Goal: Task Accomplishment & Management: Manage account settings

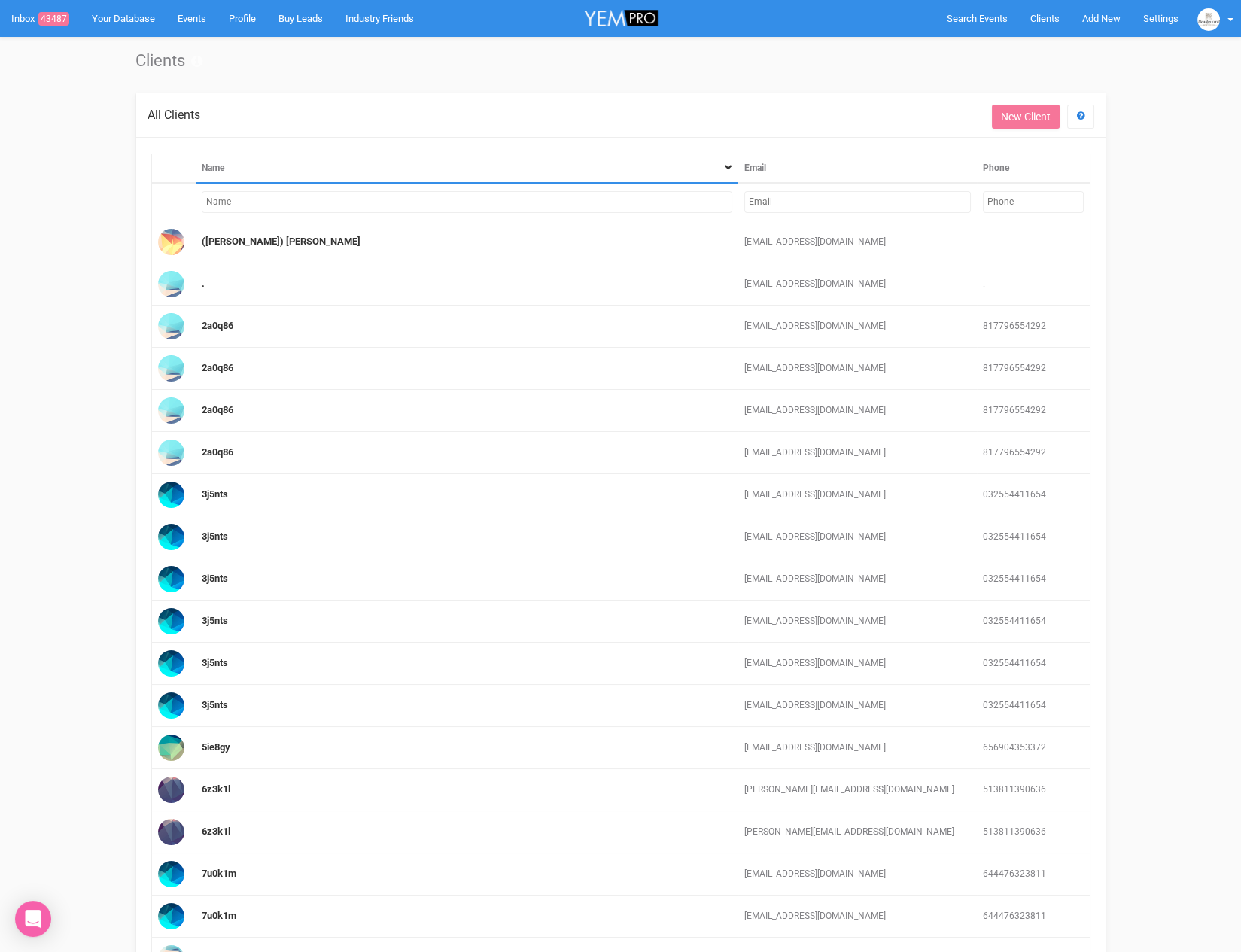
click at [778, 199] on input "text" at bounding box center [857, 202] width 226 height 22
paste input "[EMAIL_ADDRESS][DOMAIN_NAME]"
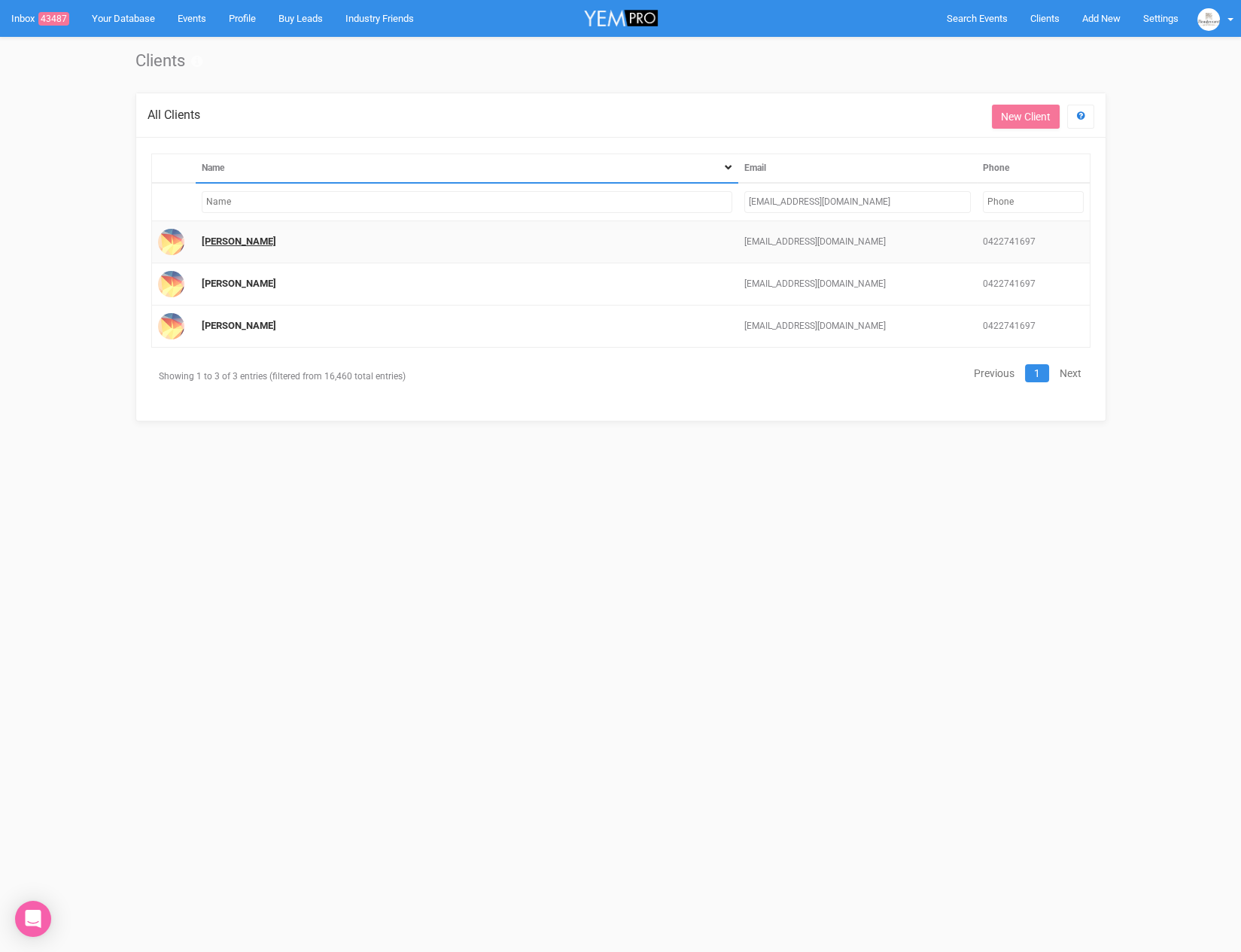
type input "[EMAIL_ADDRESS][DOMAIN_NAME]"
click at [203, 241] on link "[PERSON_NAME]" at bounding box center [239, 241] width 75 height 11
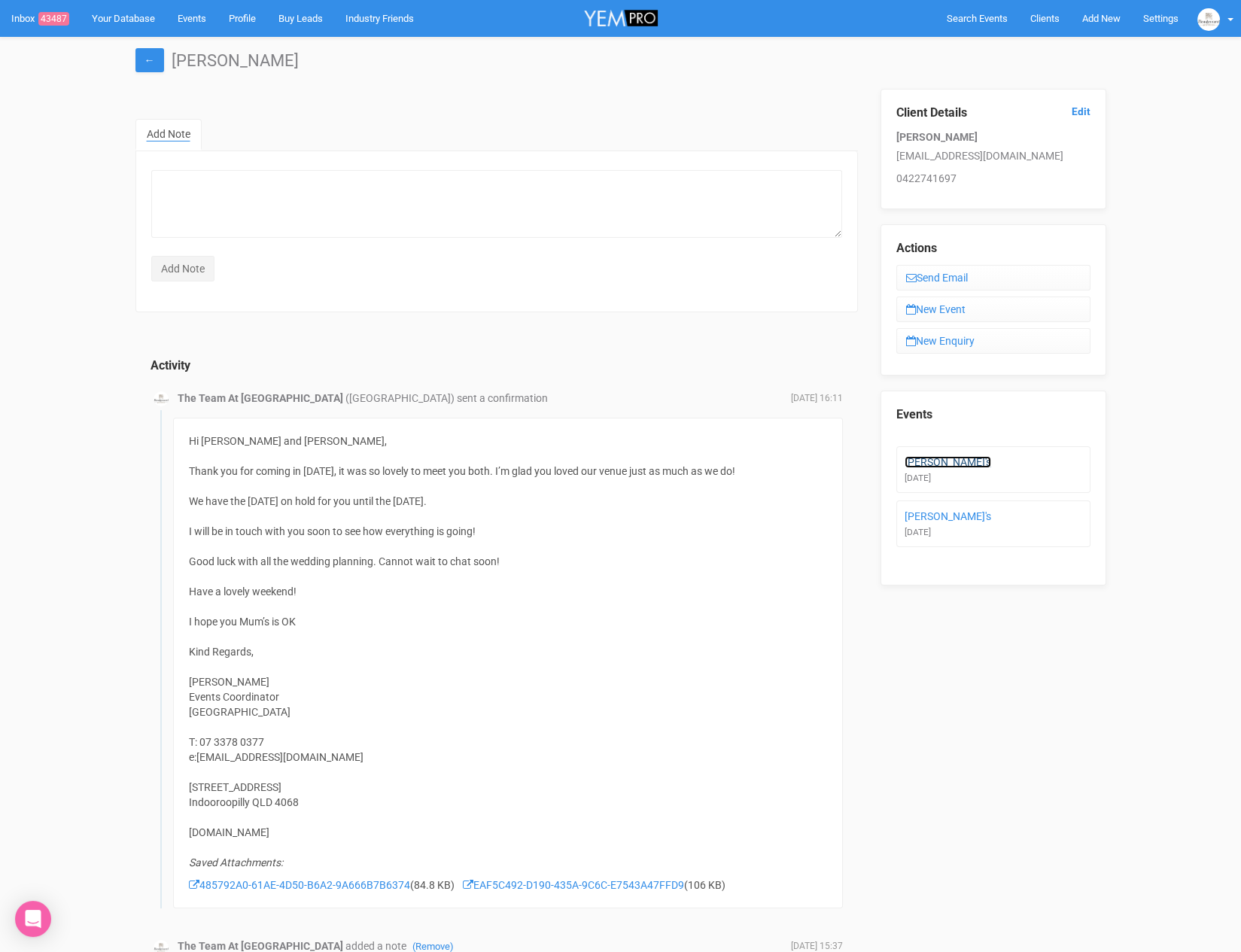
click at [915, 462] on link "[PERSON_NAME]'s" at bounding box center [948, 462] width 87 height 12
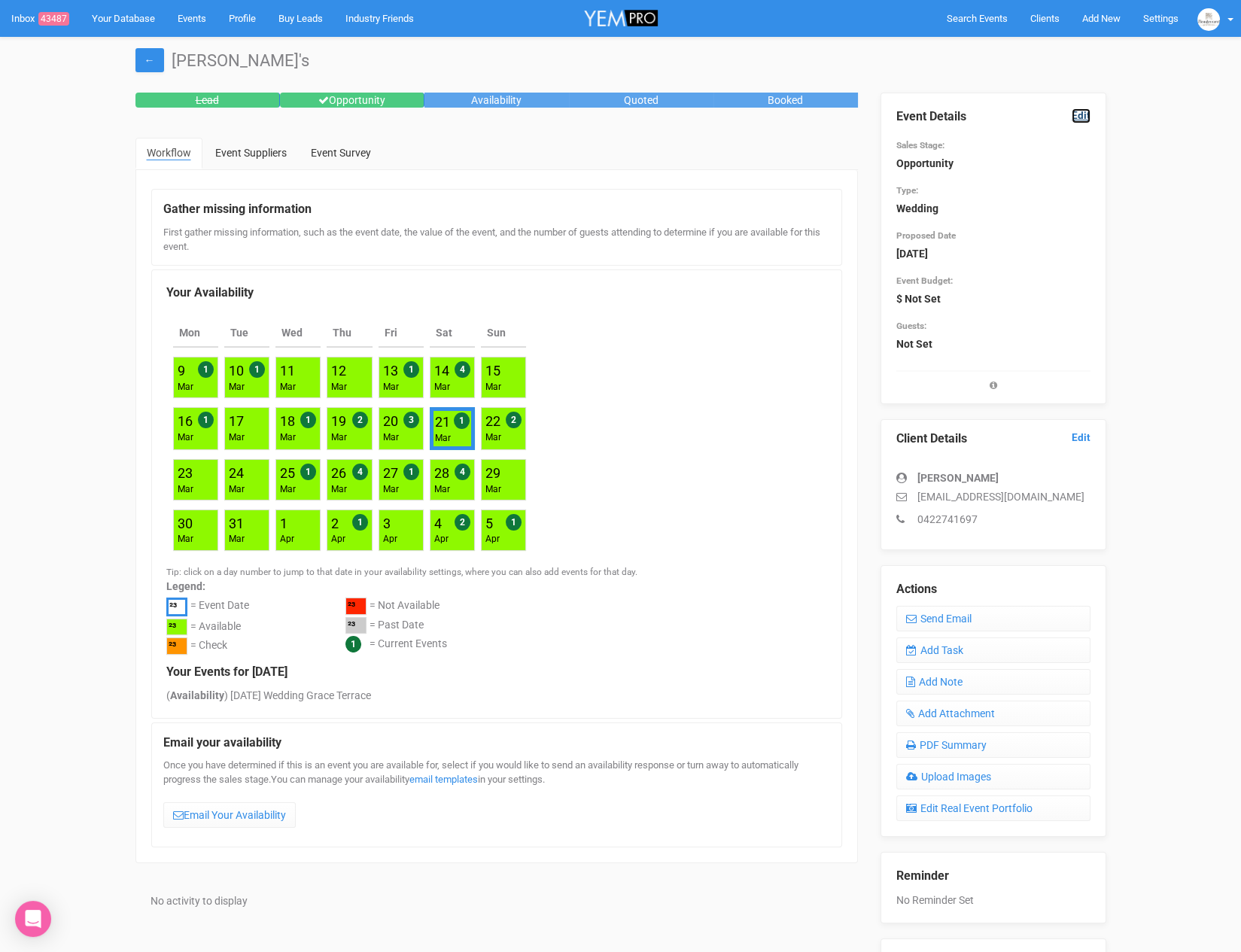
click at [1085, 113] on link "Edit" at bounding box center [1081, 115] width 19 height 14
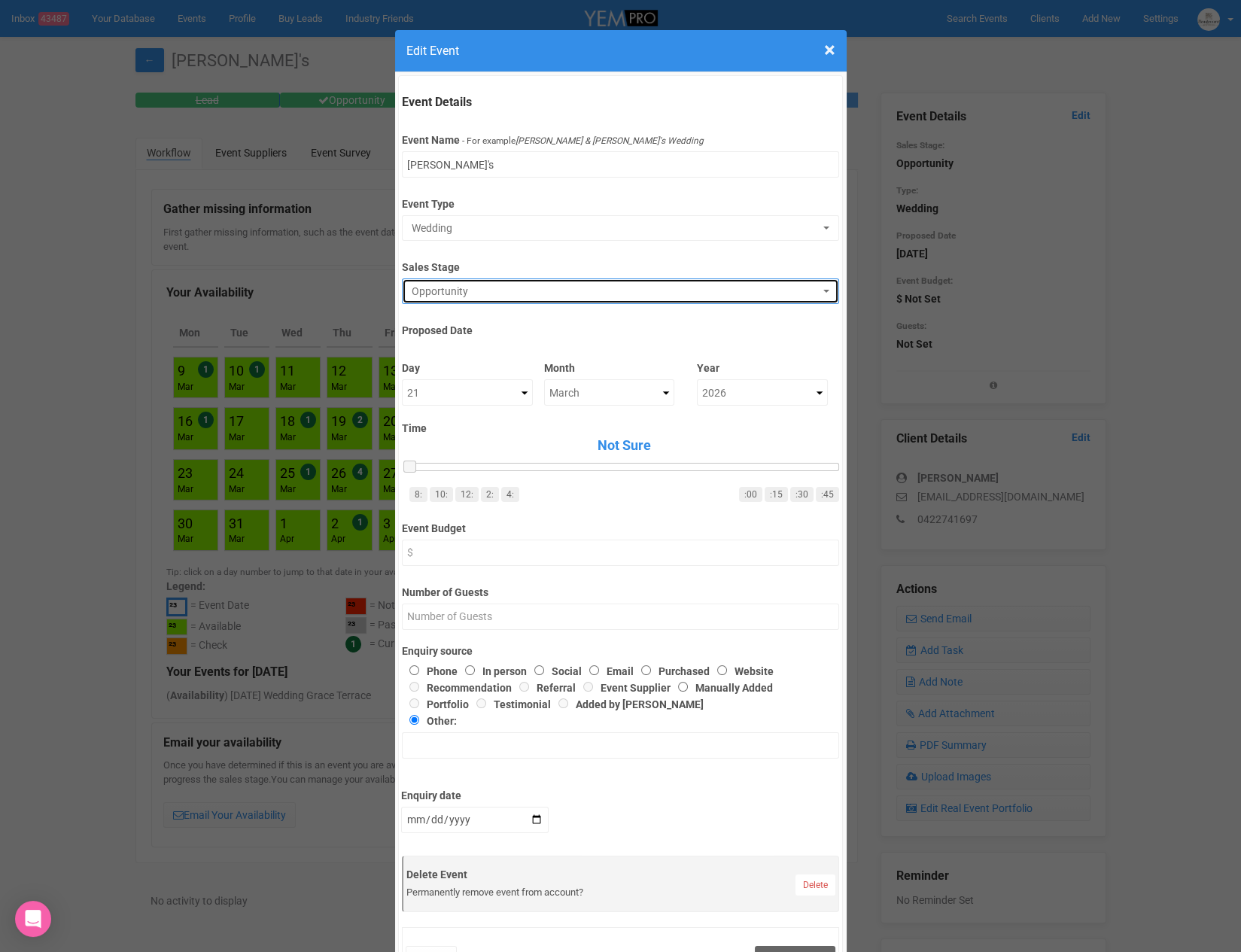
click at [467, 292] on span "Opportunity" at bounding box center [615, 291] width 408 height 15
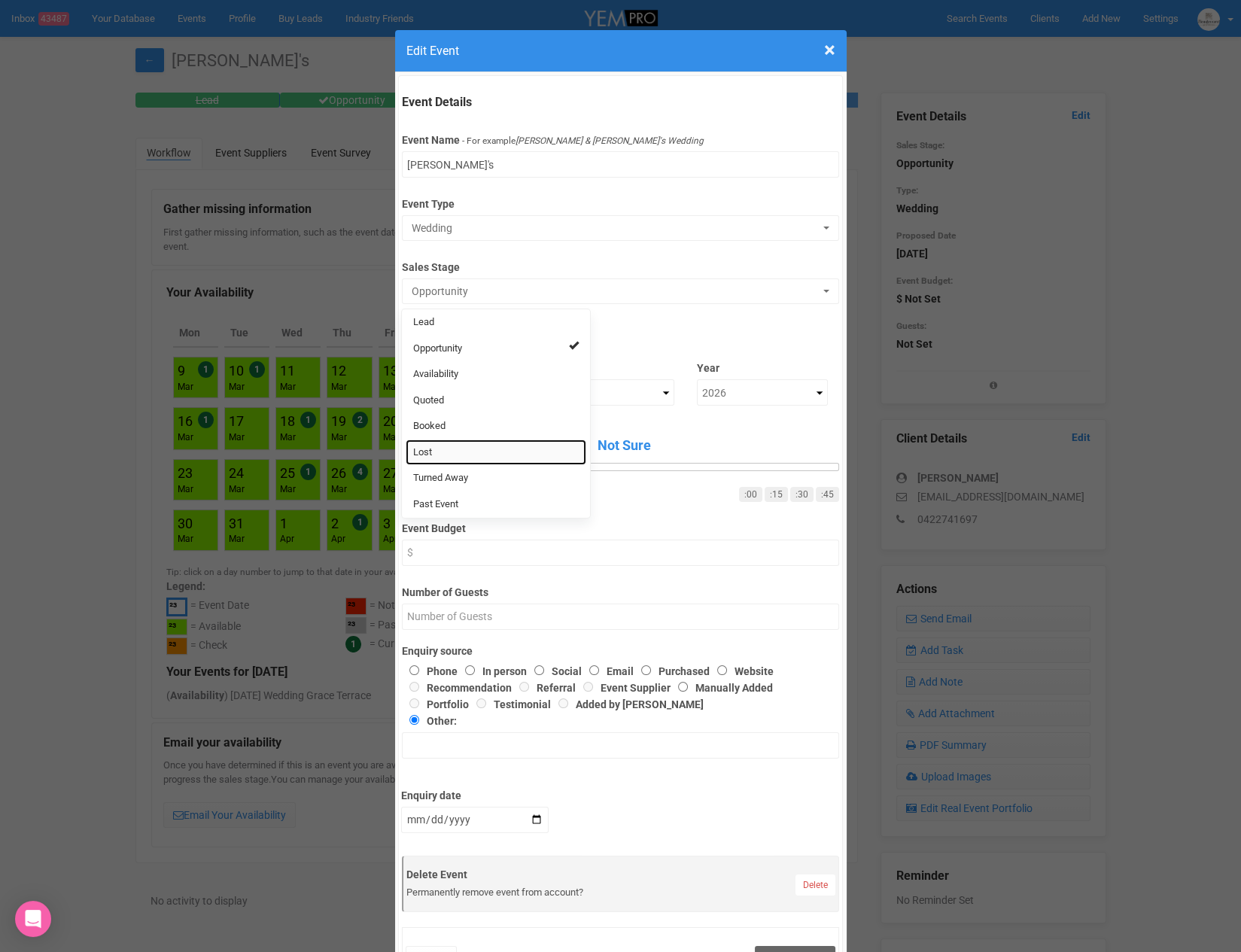
click at [462, 449] on link "Lost" at bounding box center [495, 452] width 181 height 26
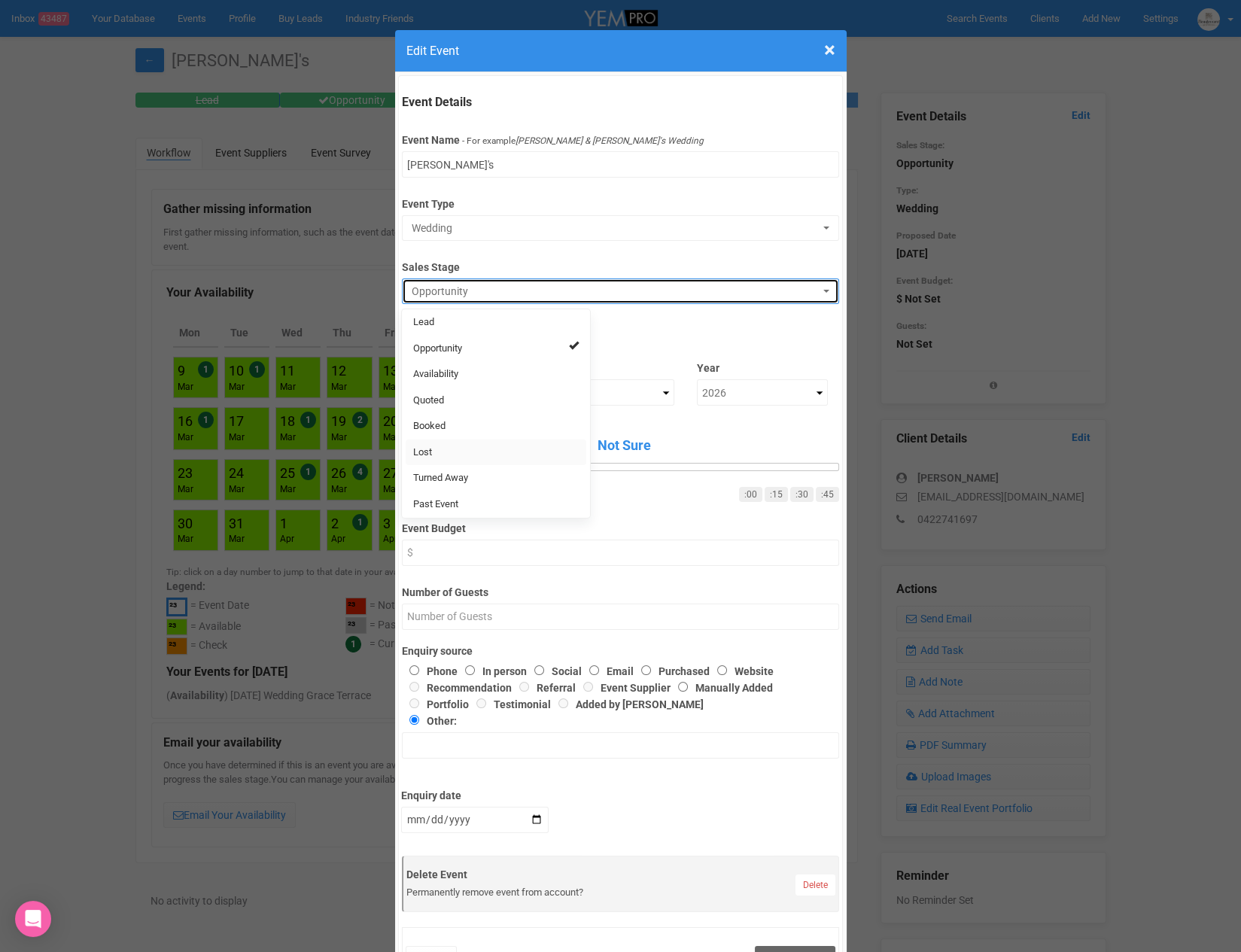
select select "10"
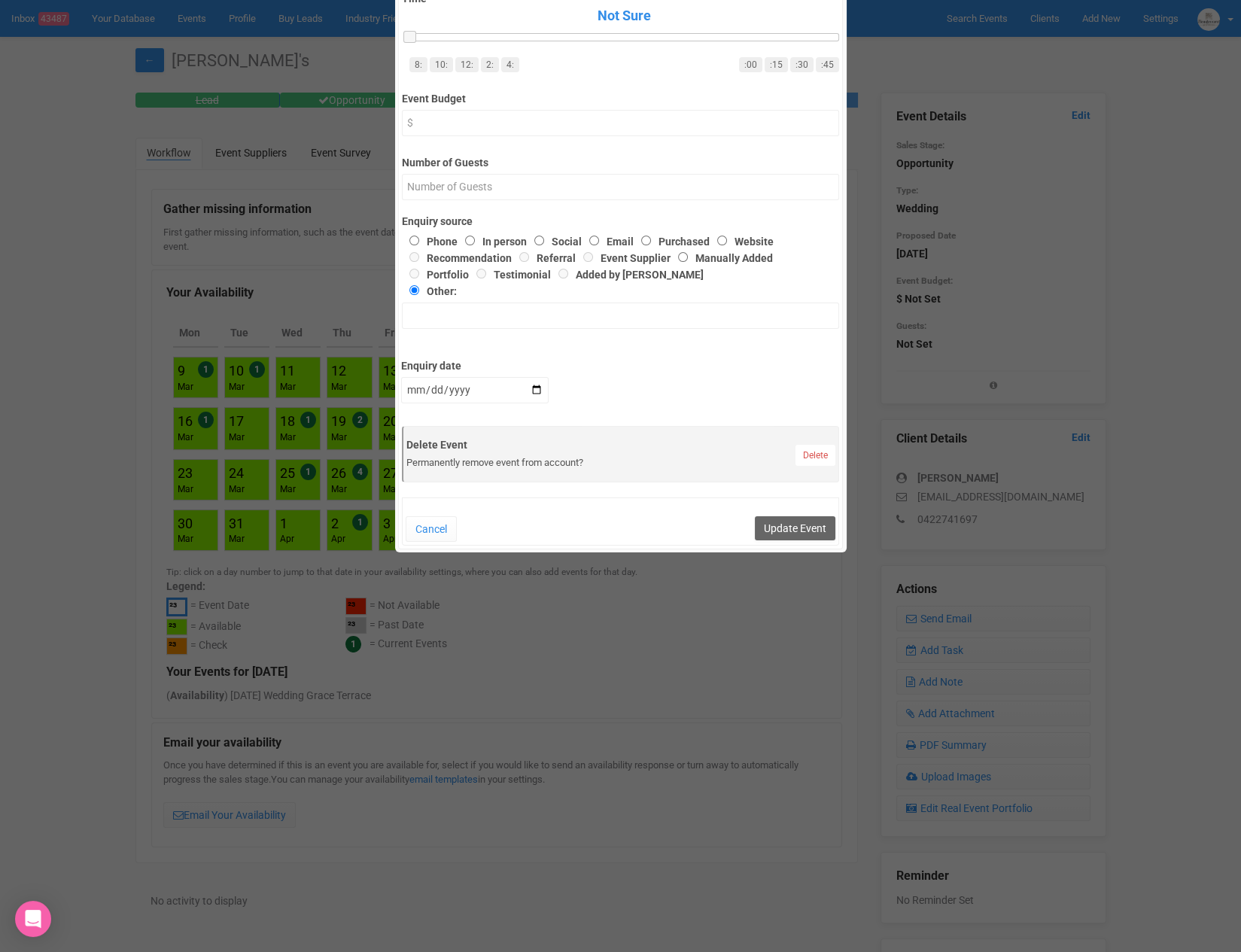
scroll to position [480, 0]
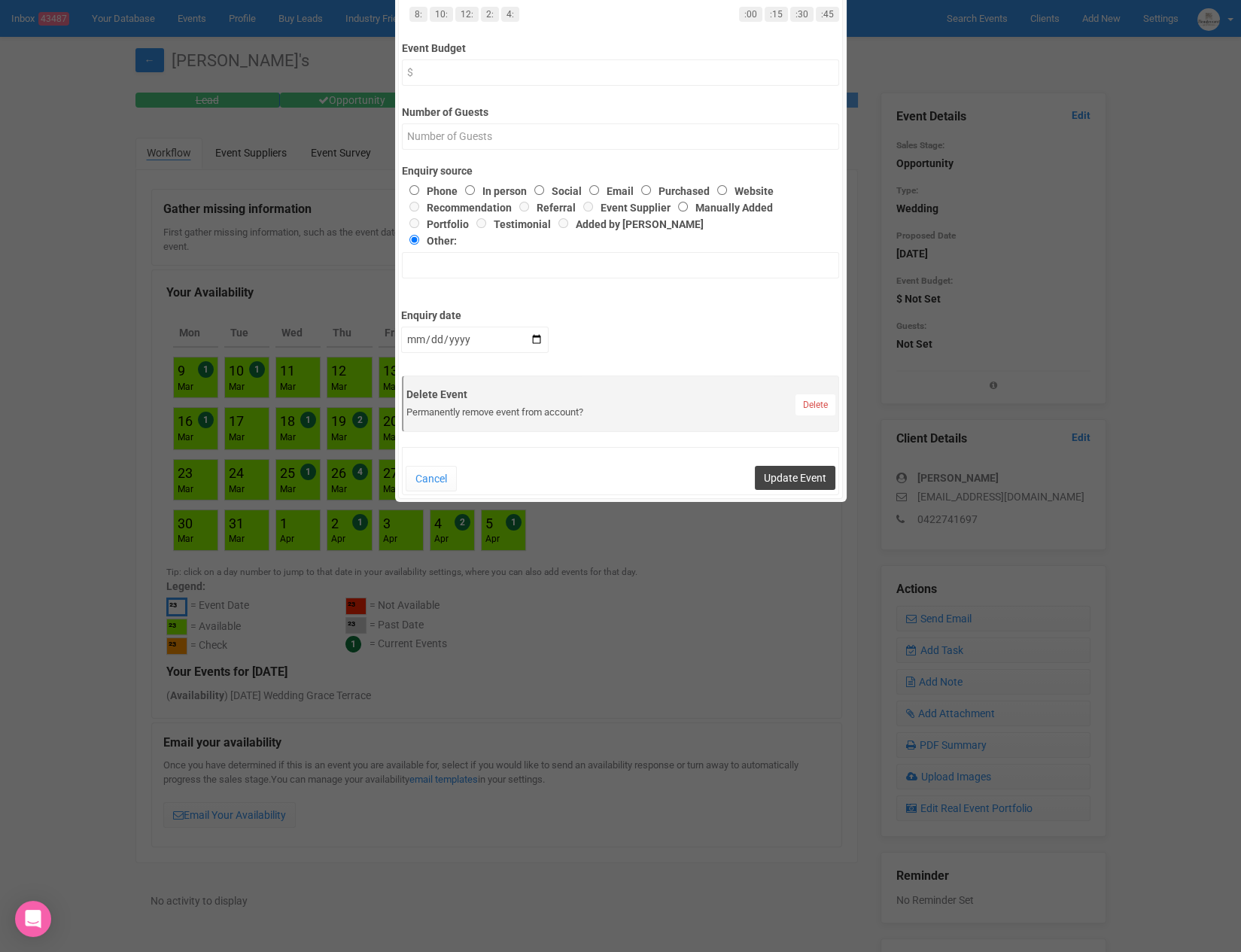
click at [816, 483] on button "Update Event" at bounding box center [795, 478] width 81 height 24
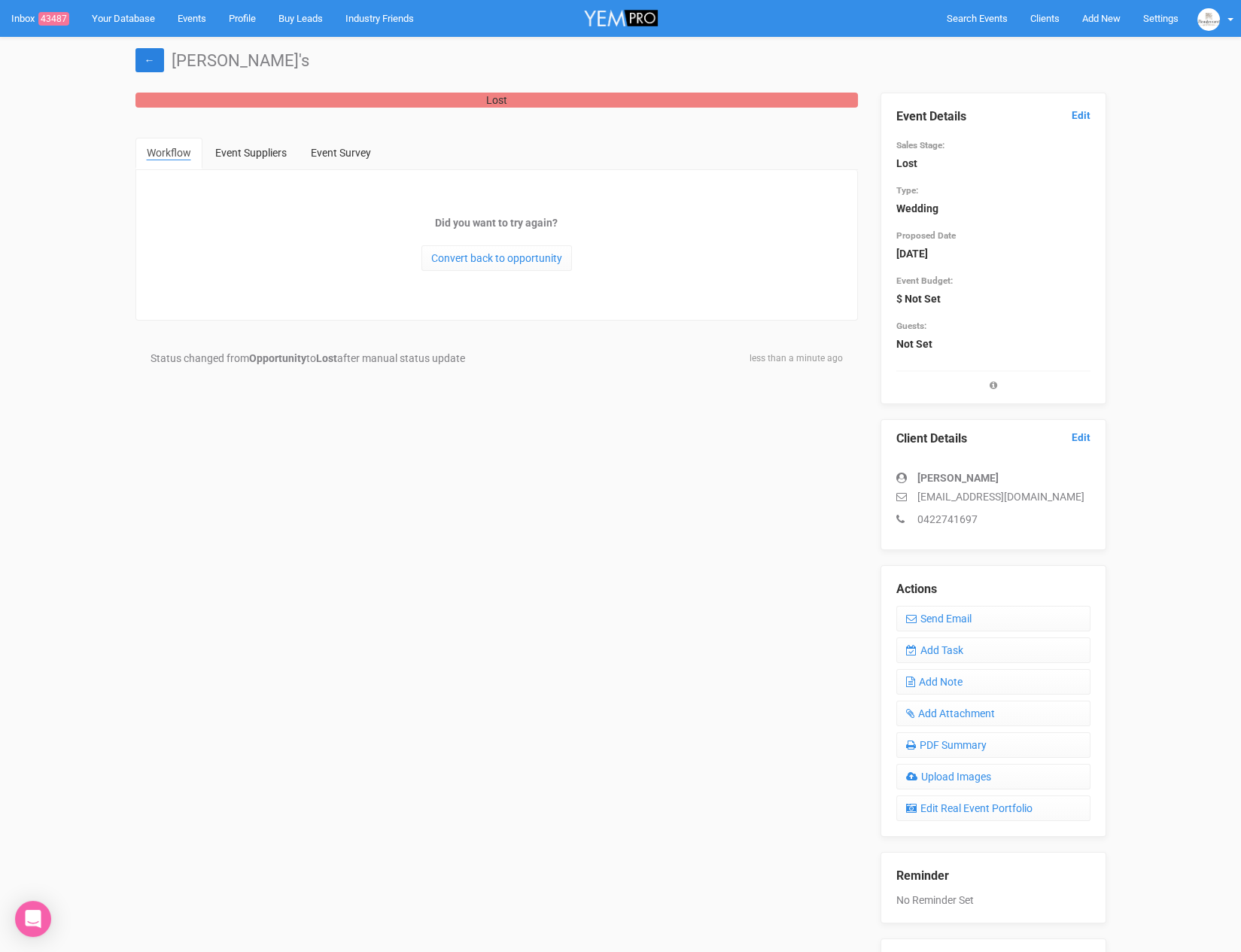
click at [154, 63] on link "←" at bounding box center [150, 60] width 29 height 24
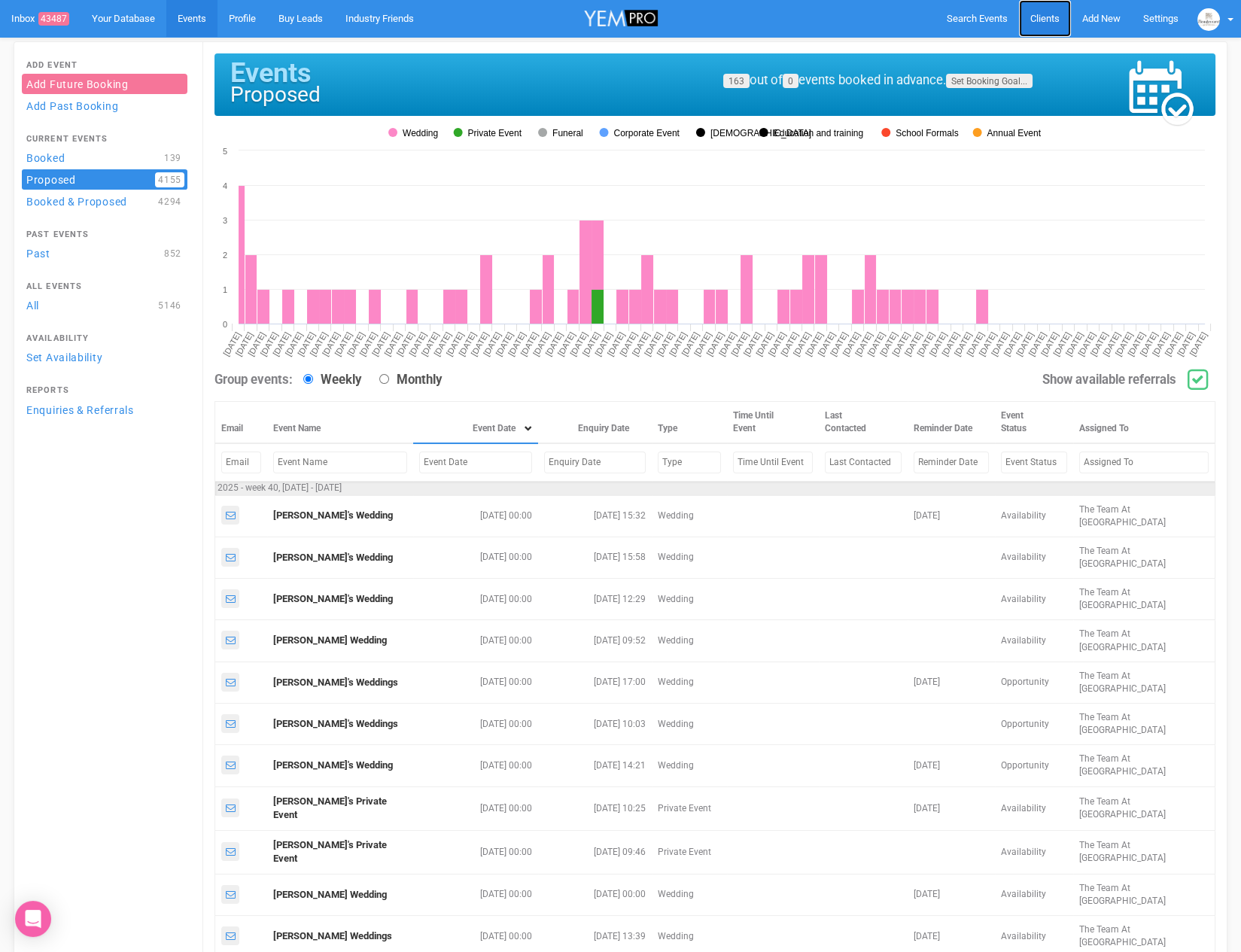
click at [1039, 19] on span "Clients" at bounding box center [1044, 18] width 30 height 11
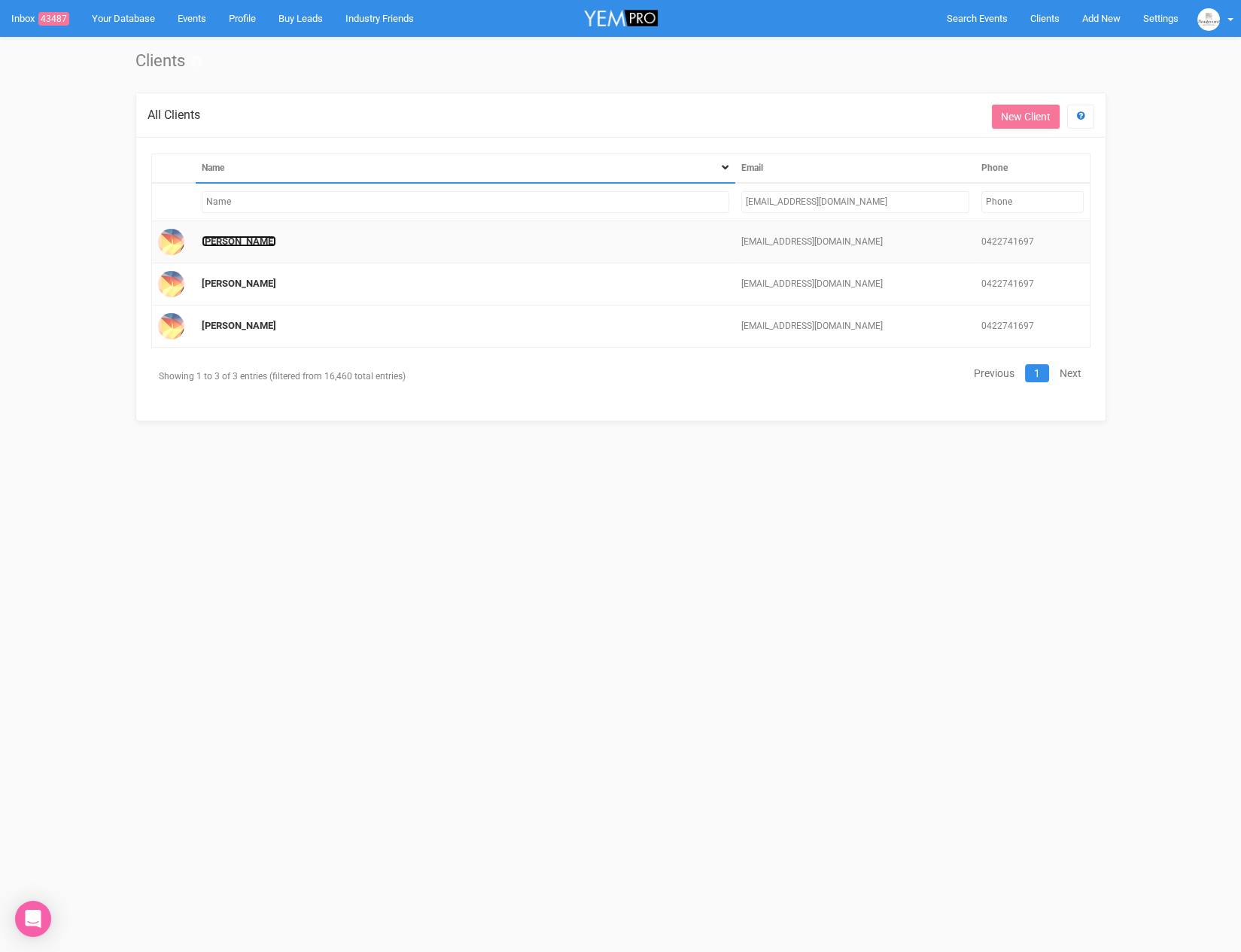
click at [220, 239] on link "[PERSON_NAME]" at bounding box center [239, 241] width 75 height 11
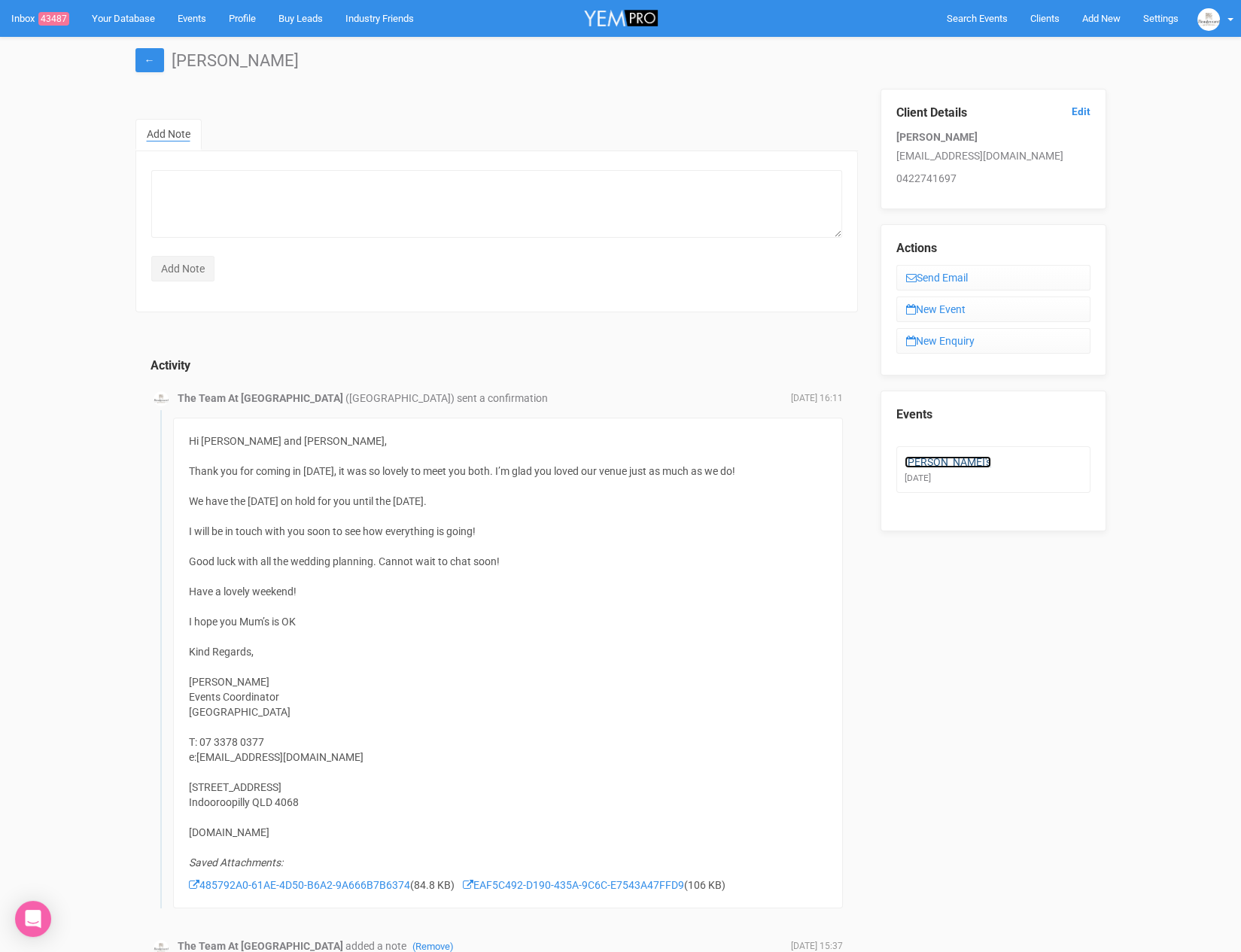
click at [920, 456] on link "[PERSON_NAME]'s" at bounding box center [948, 462] width 87 height 12
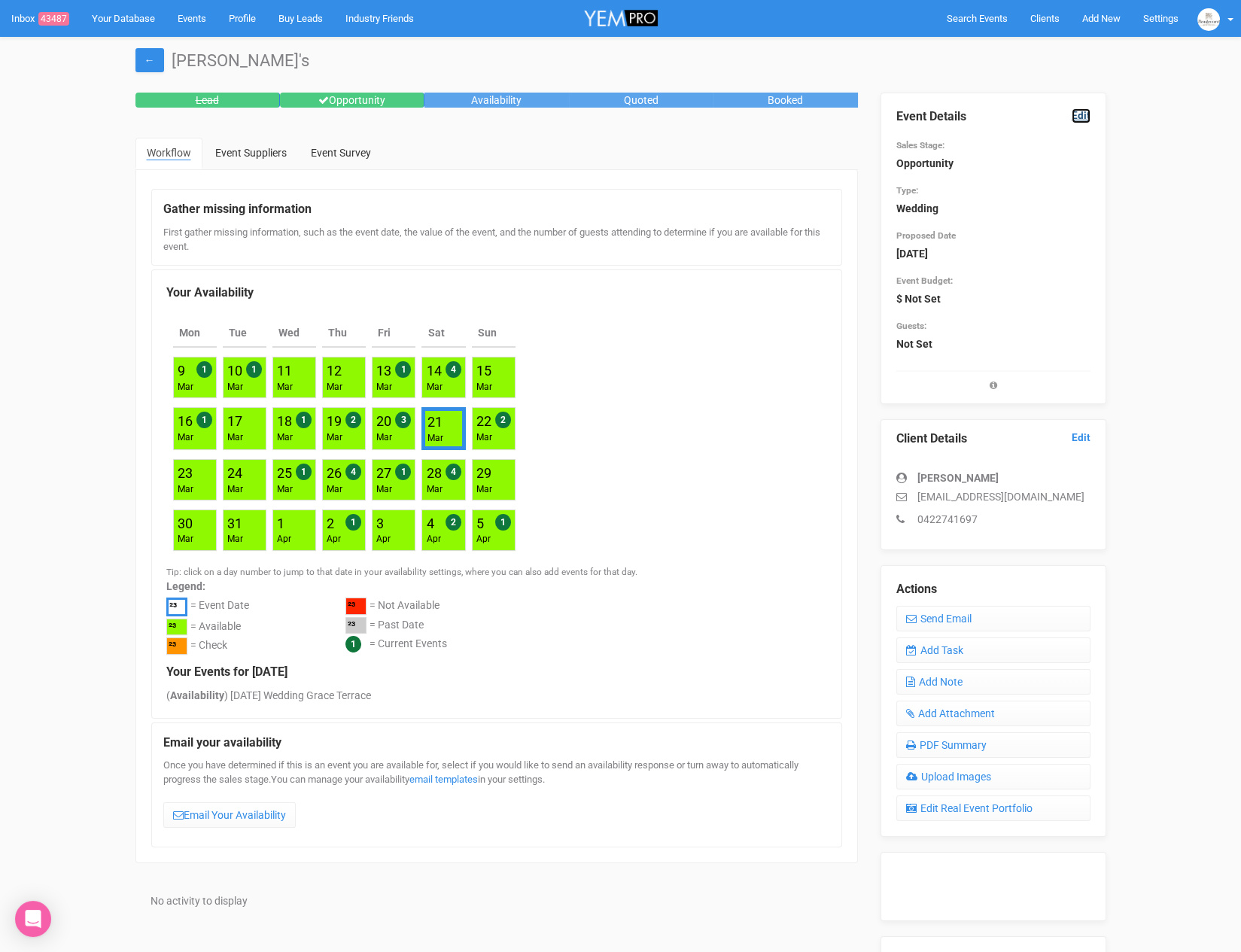
click at [1087, 122] on link "Edit" at bounding box center [1081, 115] width 19 height 14
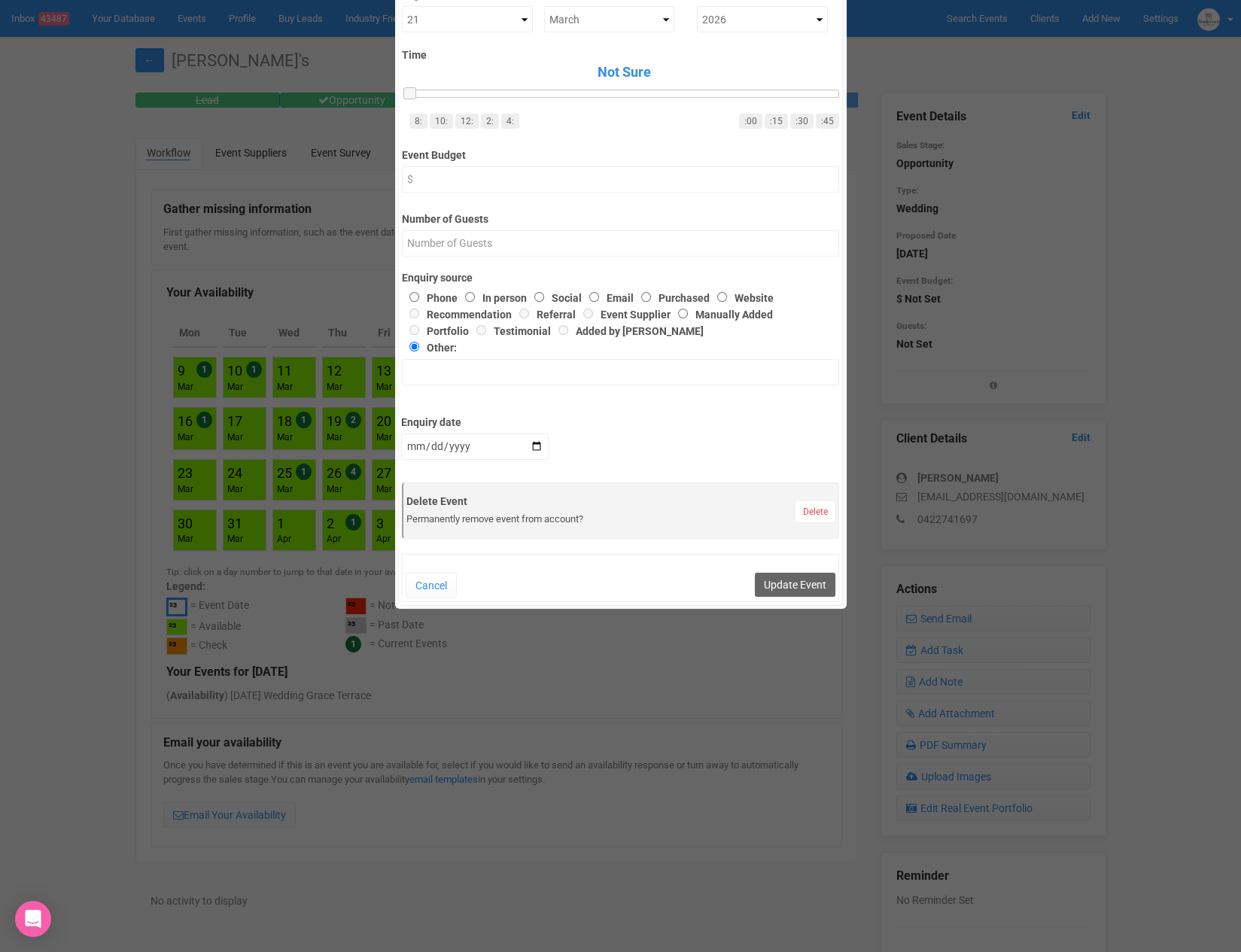
scroll to position [733, 0]
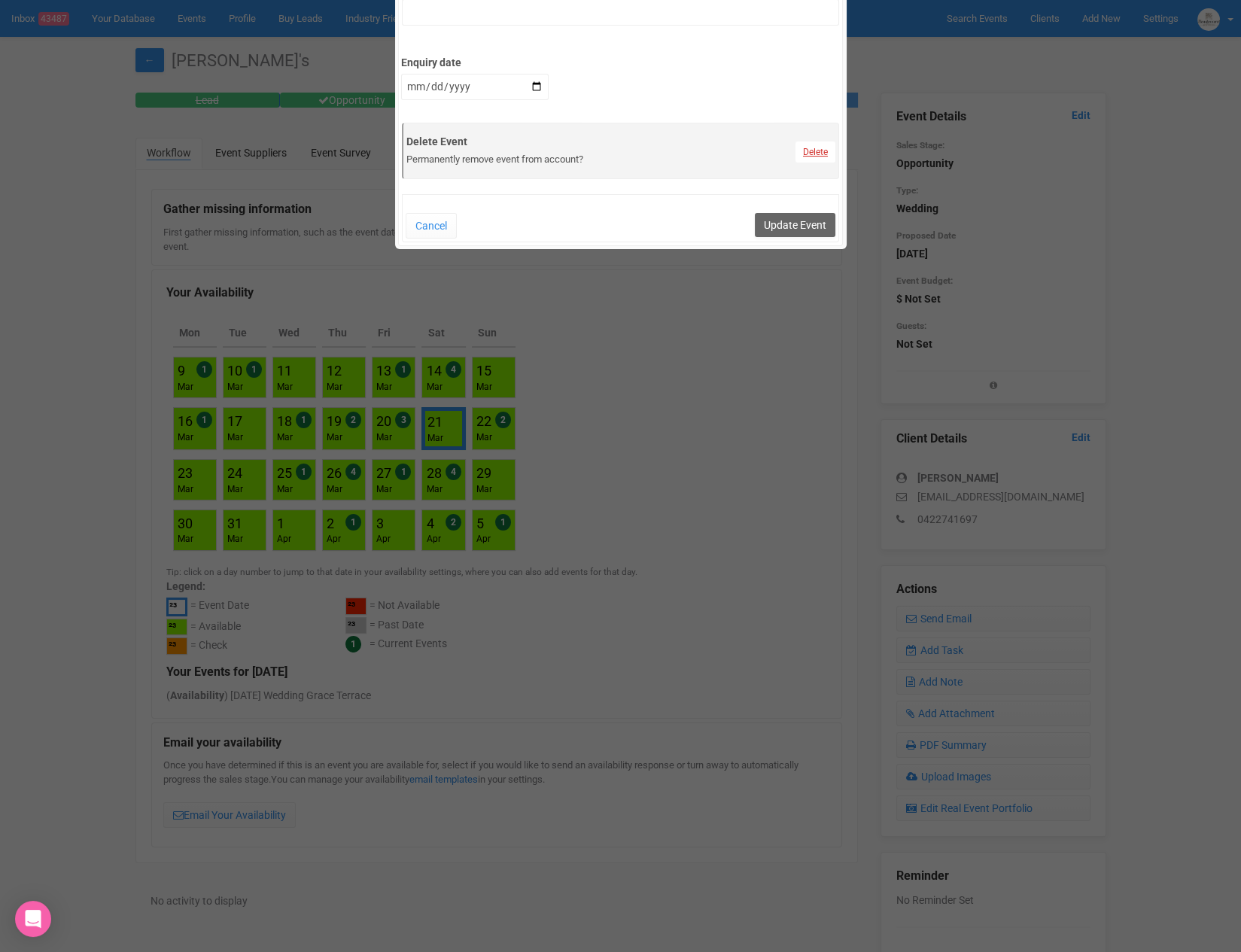
click at [825, 148] on link "Delete" at bounding box center [815, 152] width 40 height 21
click at [805, 113] on link "Confirm" at bounding box center [825, 114] width 47 height 21
click at [796, 229] on button "Update Event" at bounding box center [795, 225] width 81 height 24
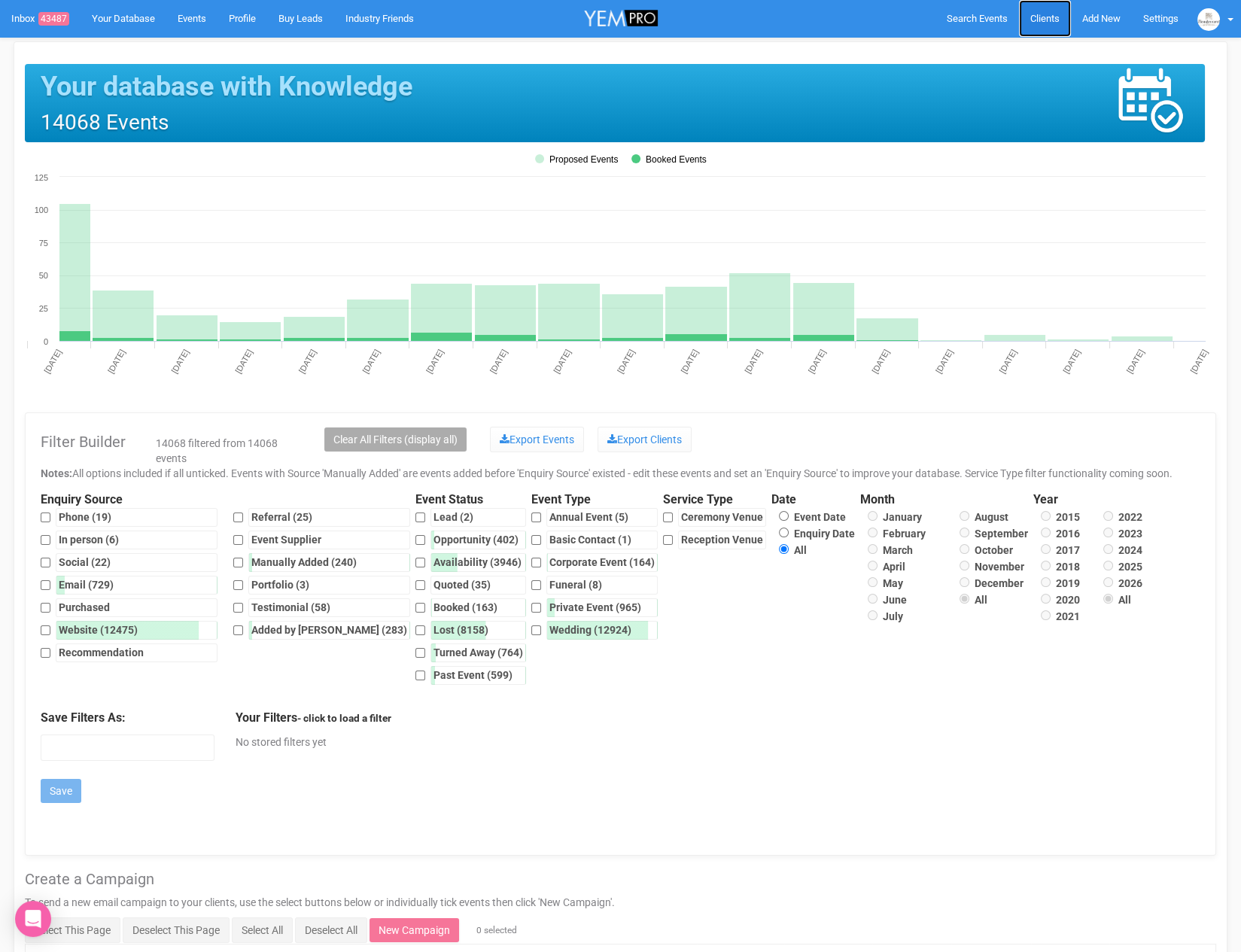
click at [1032, 20] on span "Clients" at bounding box center [1044, 18] width 30 height 11
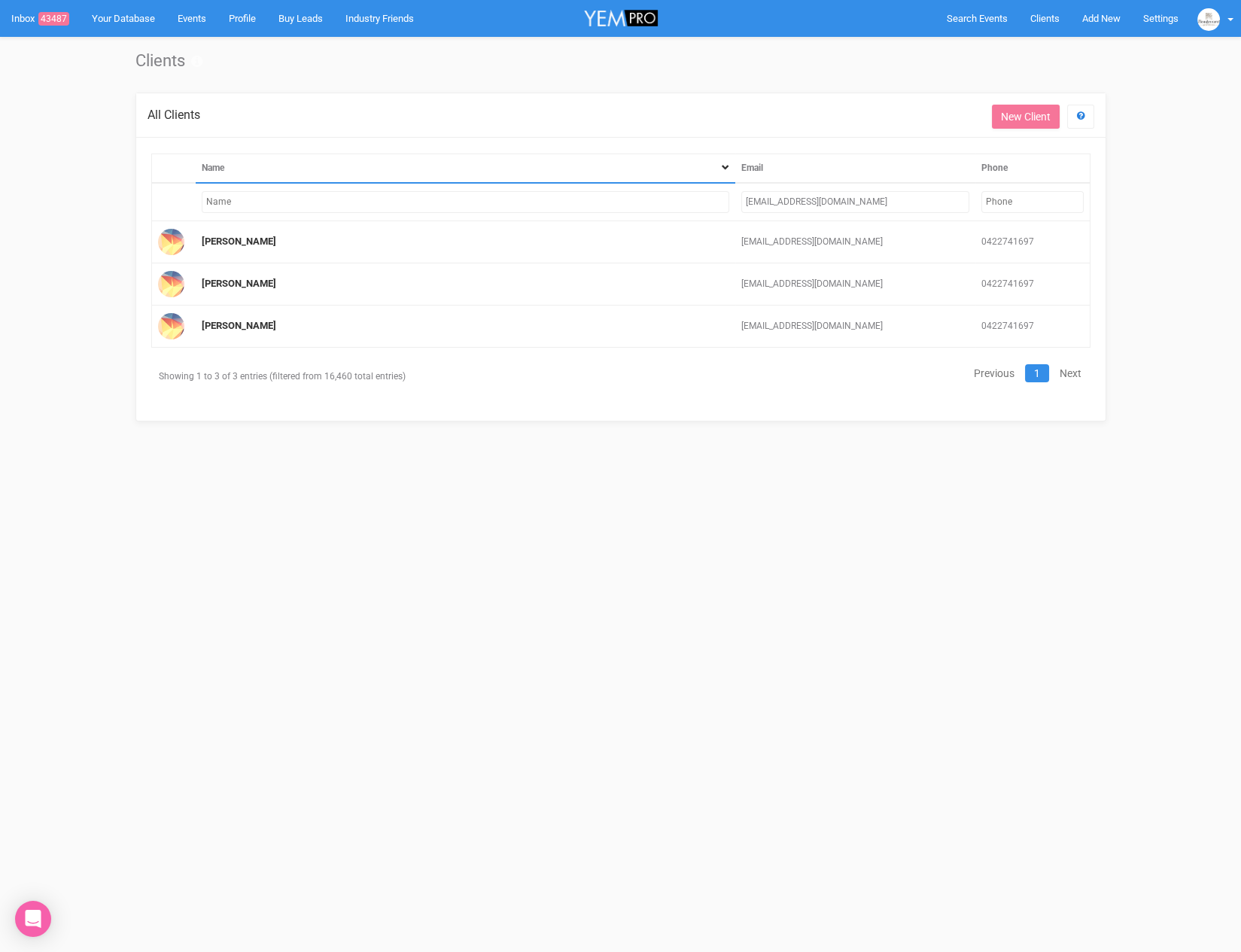
drag, startPoint x: 885, startPoint y: 201, endPoint x: 729, endPoint y: 203, distance: 156.0
click at [729, 203] on tr "[EMAIL_ADDRESS][DOMAIN_NAME]" at bounding box center [620, 202] width 938 height 38
paste input "laurenpoligon.lp"
type input "laurenpoligon.lp@gmail.com"
click at [254, 243] on link "Lauren Patricia" at bounding box center [239, 241] width 75 height 11
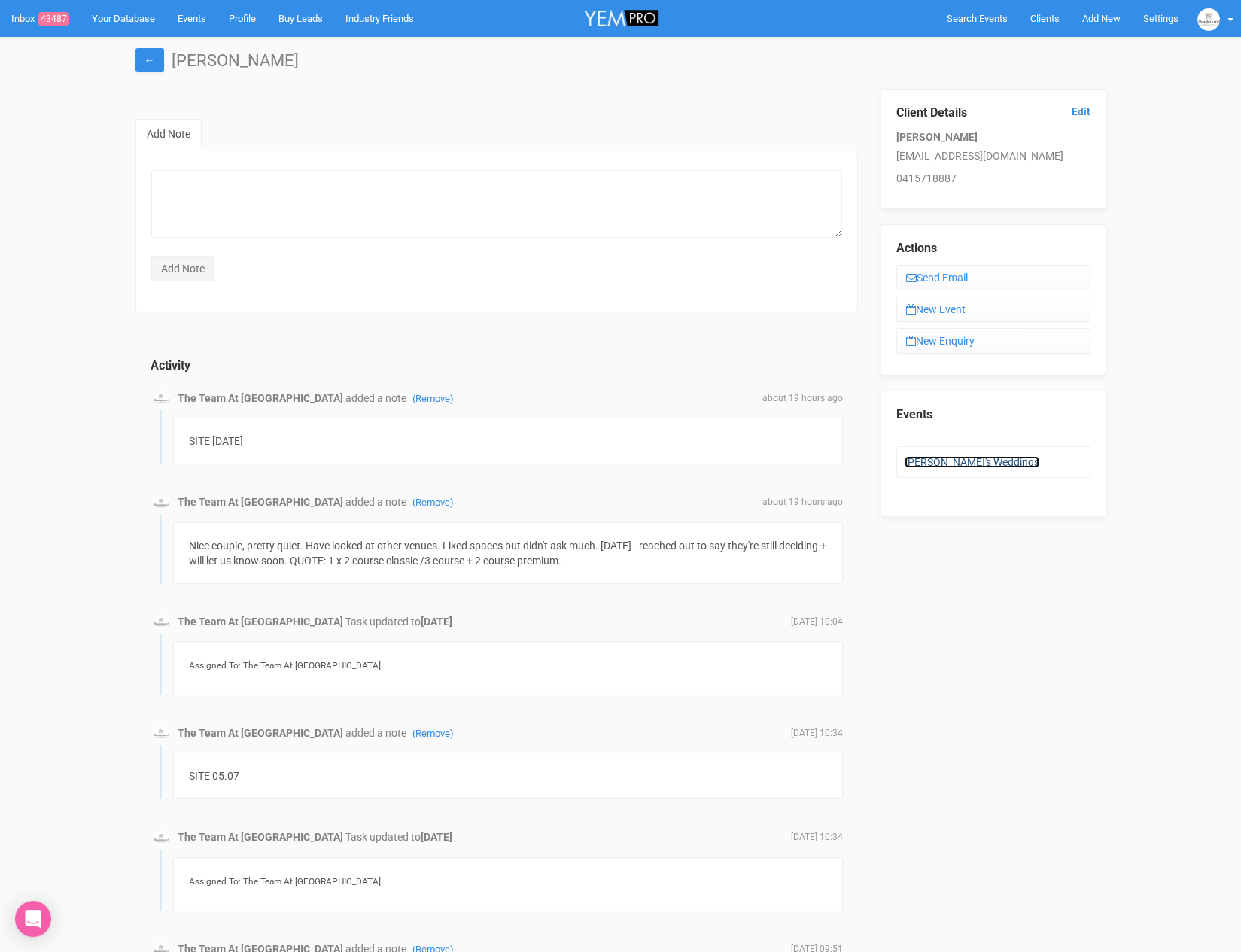
click at [948, 456] on link "Lauren's Weddings" at bounding box center [971, 462] width 135 height 12
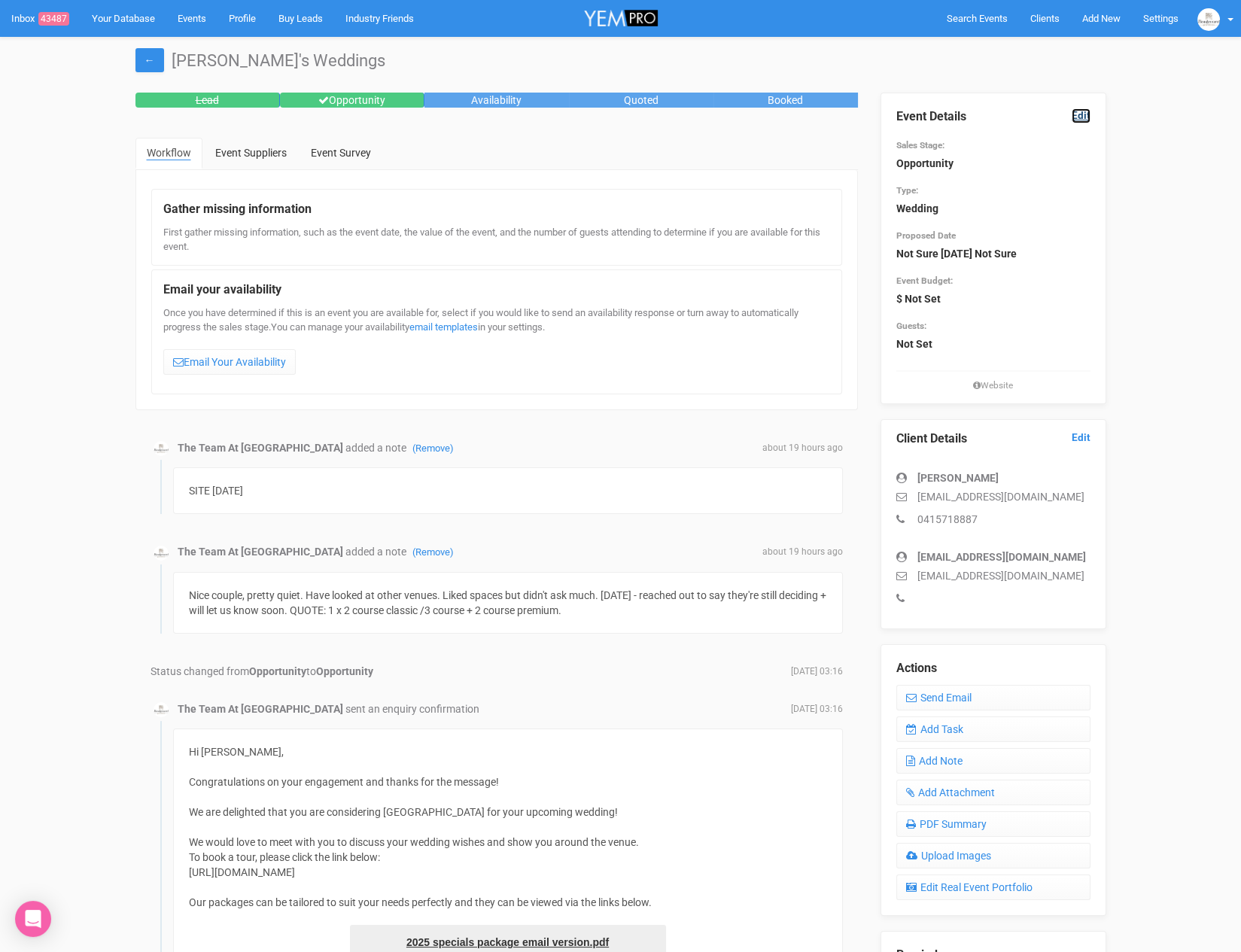
click at [1080, 116] on link "Edit" at bounding box center [1081, 115] width 19 height 14
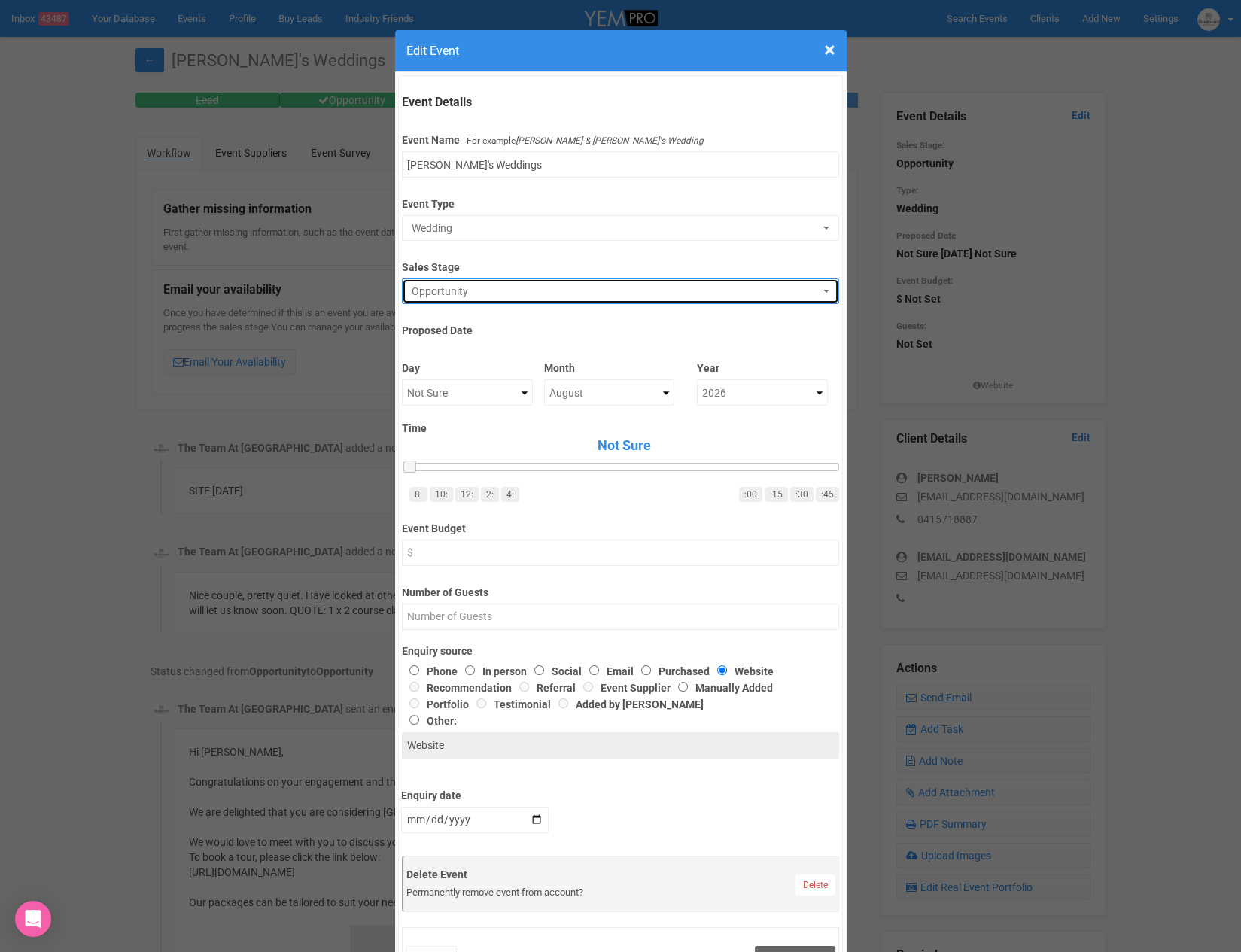
click at [794, 294] on span "Opportunity" at bounding box center [615, 291] width 408 height 15
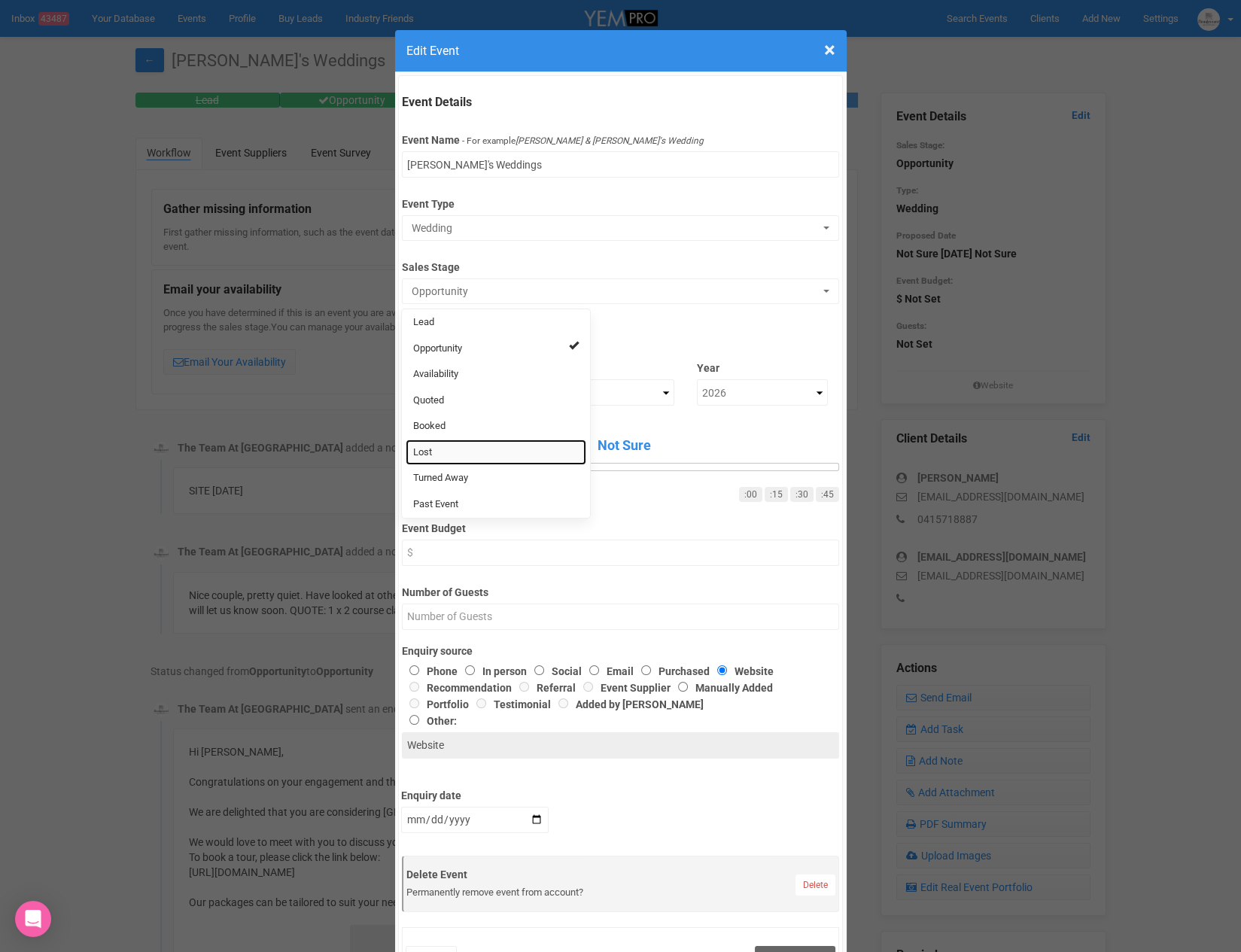
click at [478, 450] on link "Lost" at bounding box center [495, 452] width 181 height 26
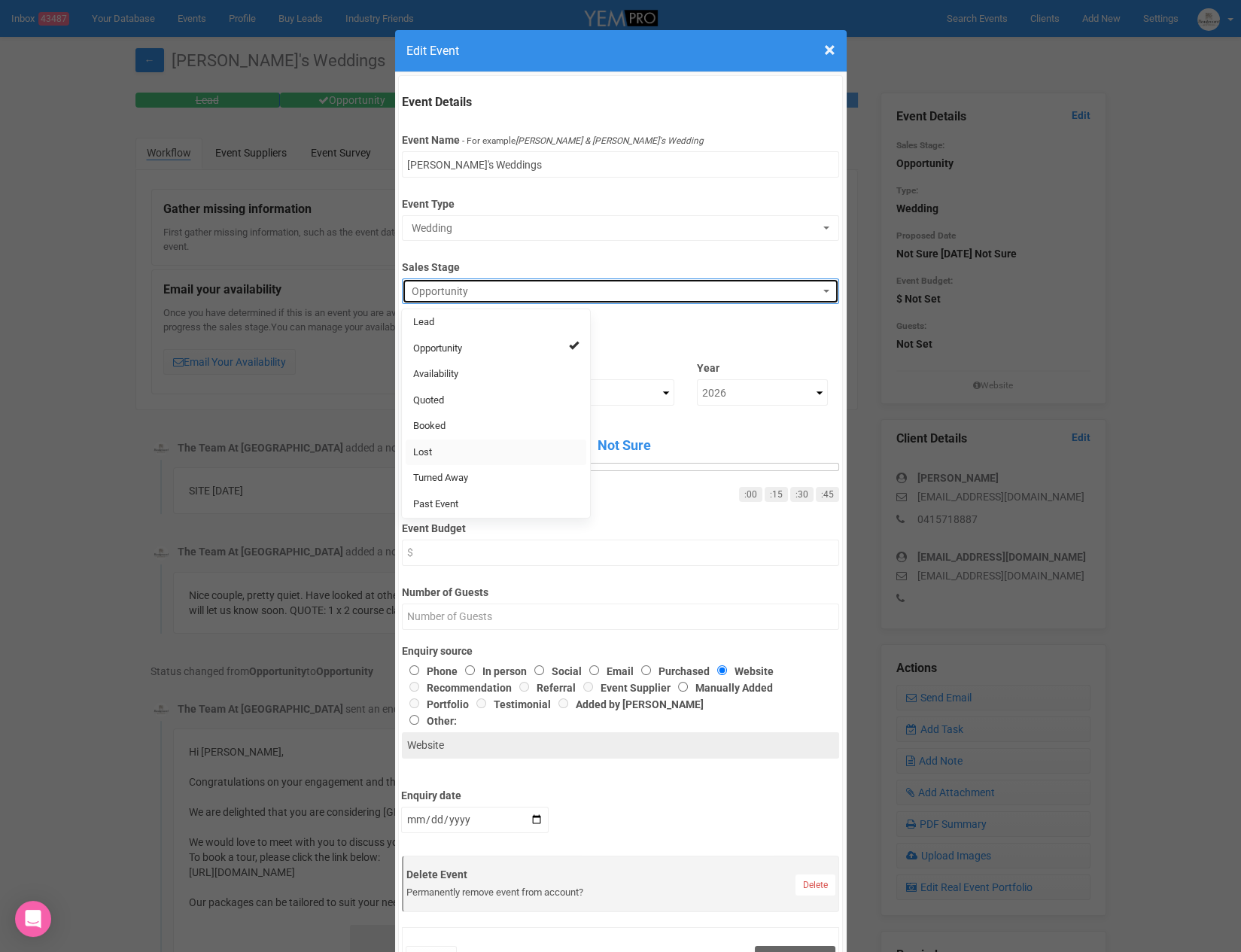
select select "10"
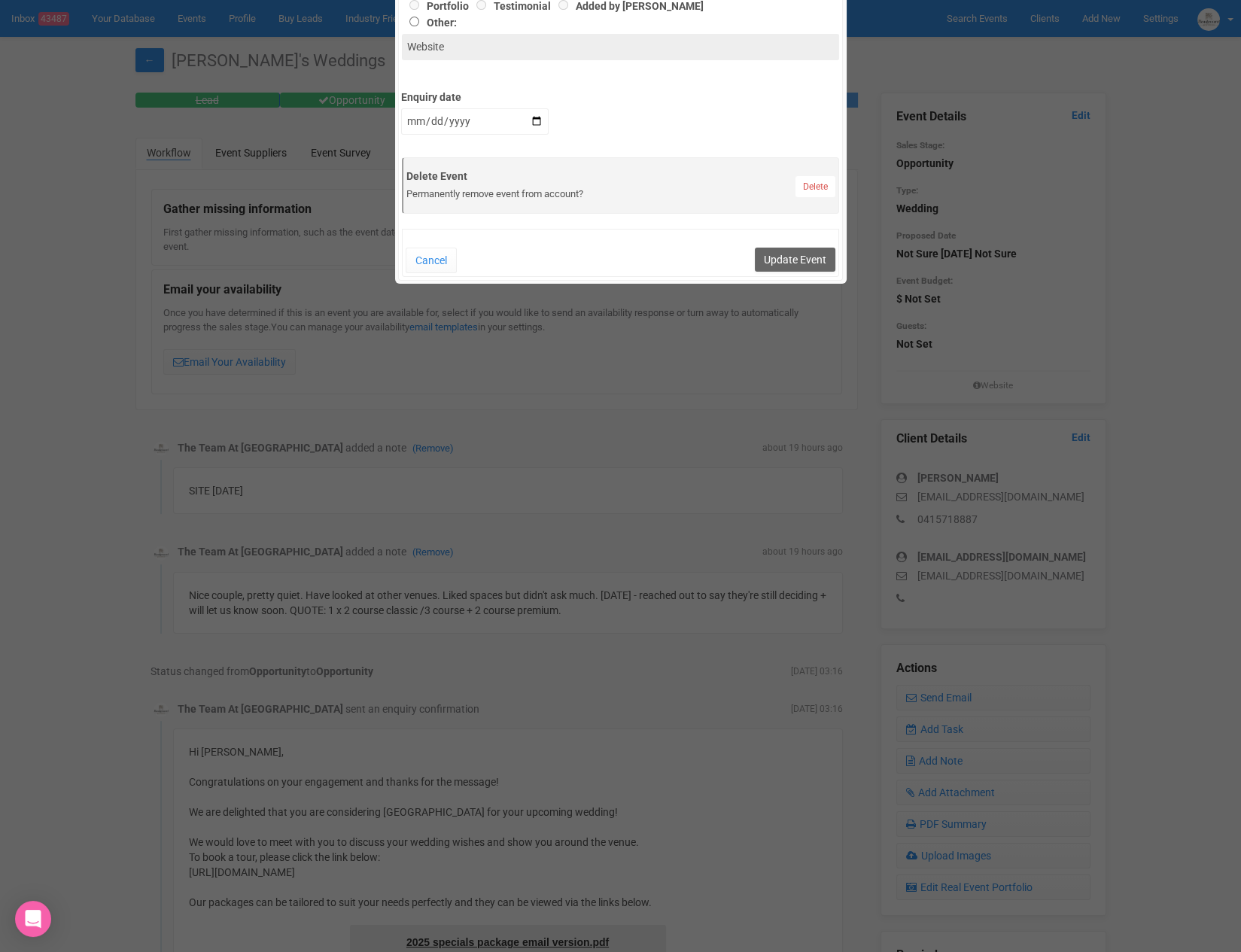
scroll to position [713, 0]
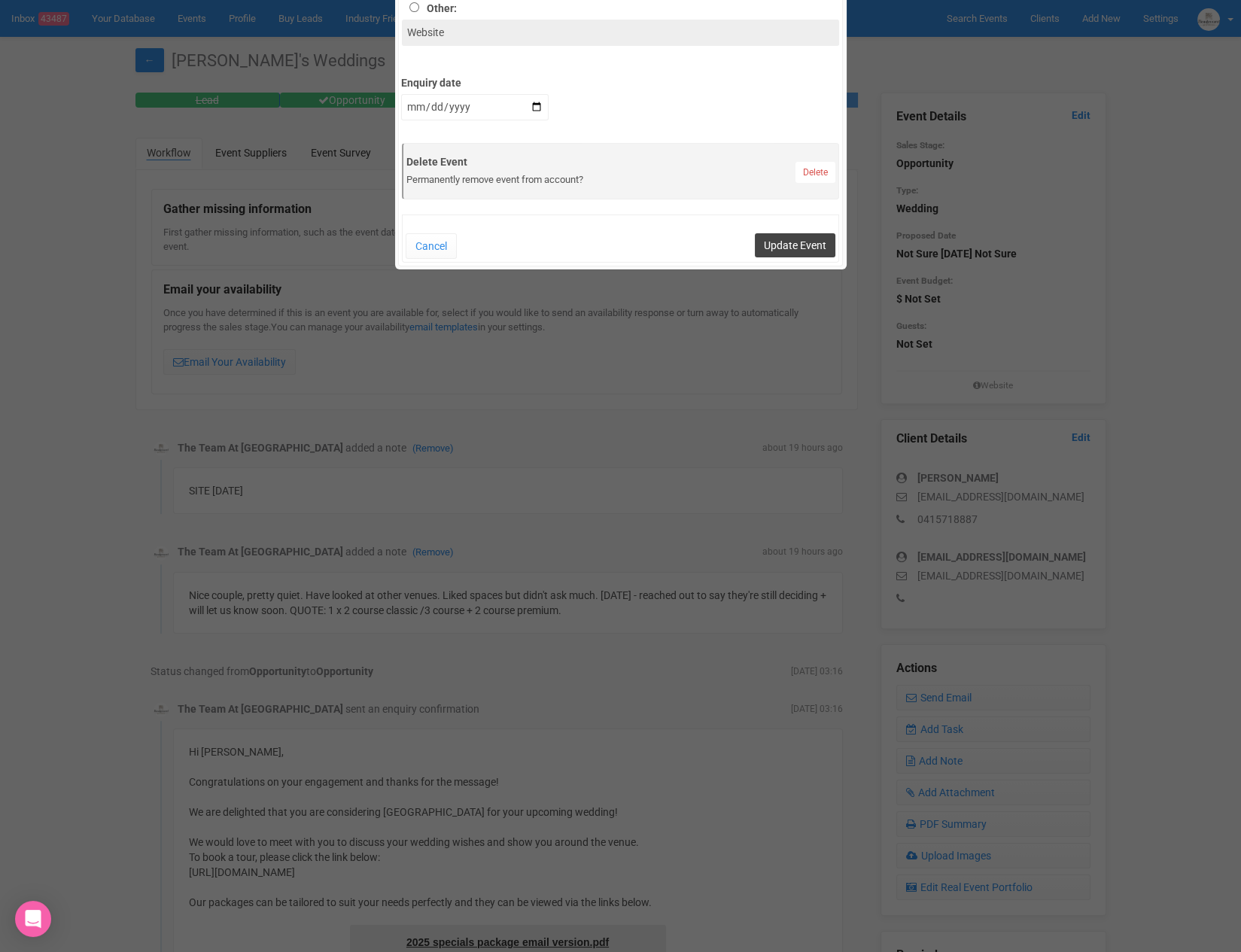
click at [815, 246] on button "Update Event" at bounding box center [795, 245] width 81 height 24
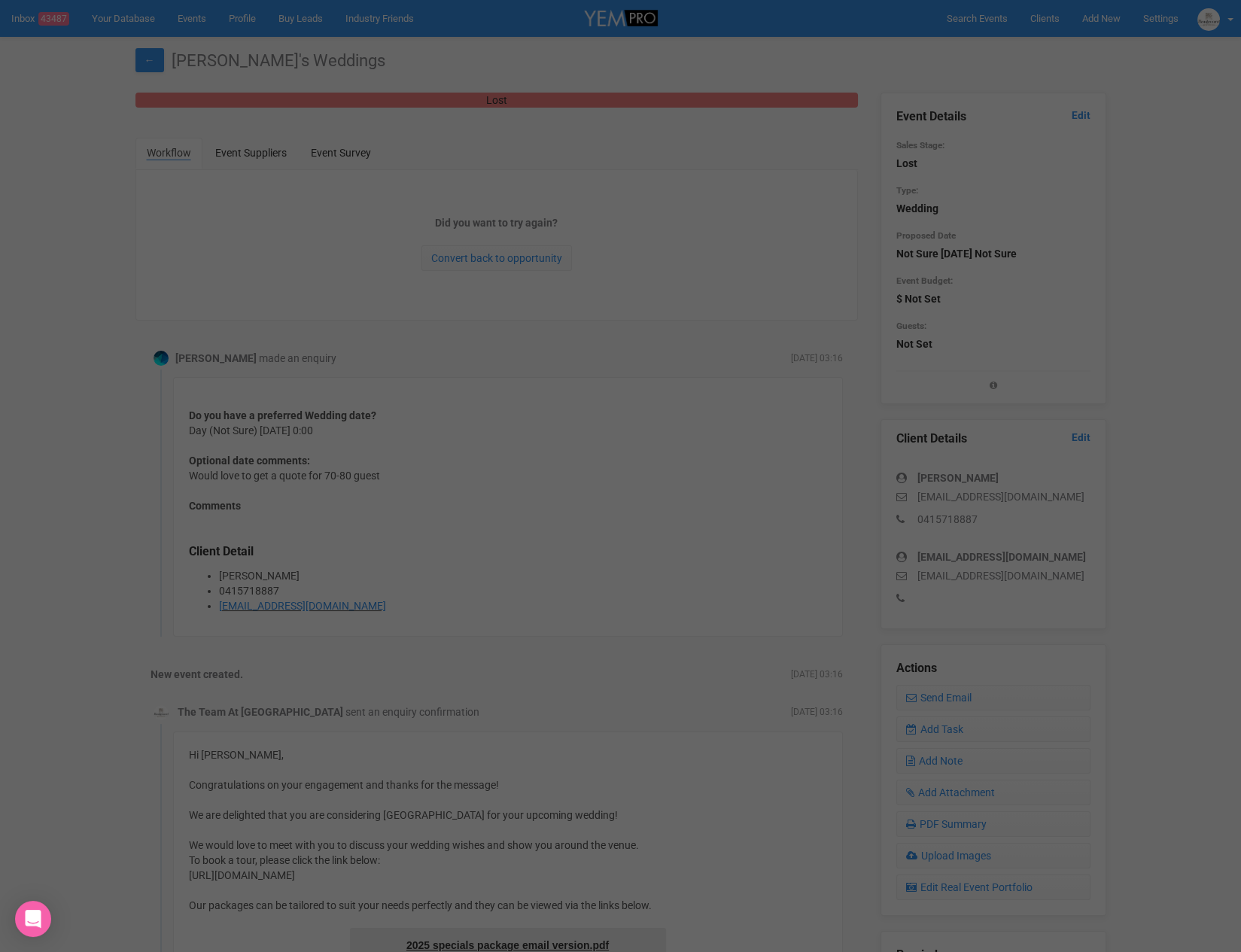
scroll to position [0, 0]
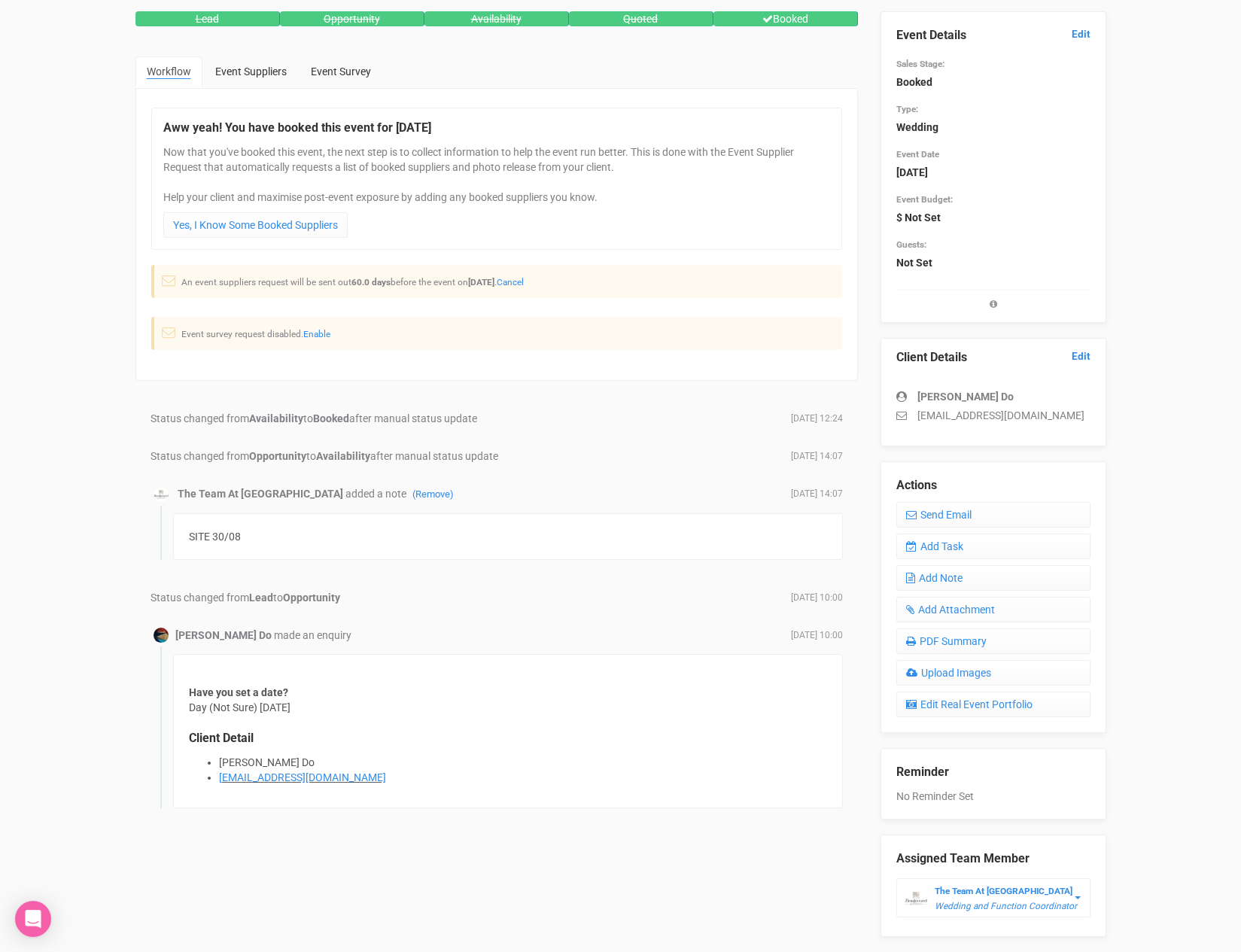
scroll to position [126, 0]
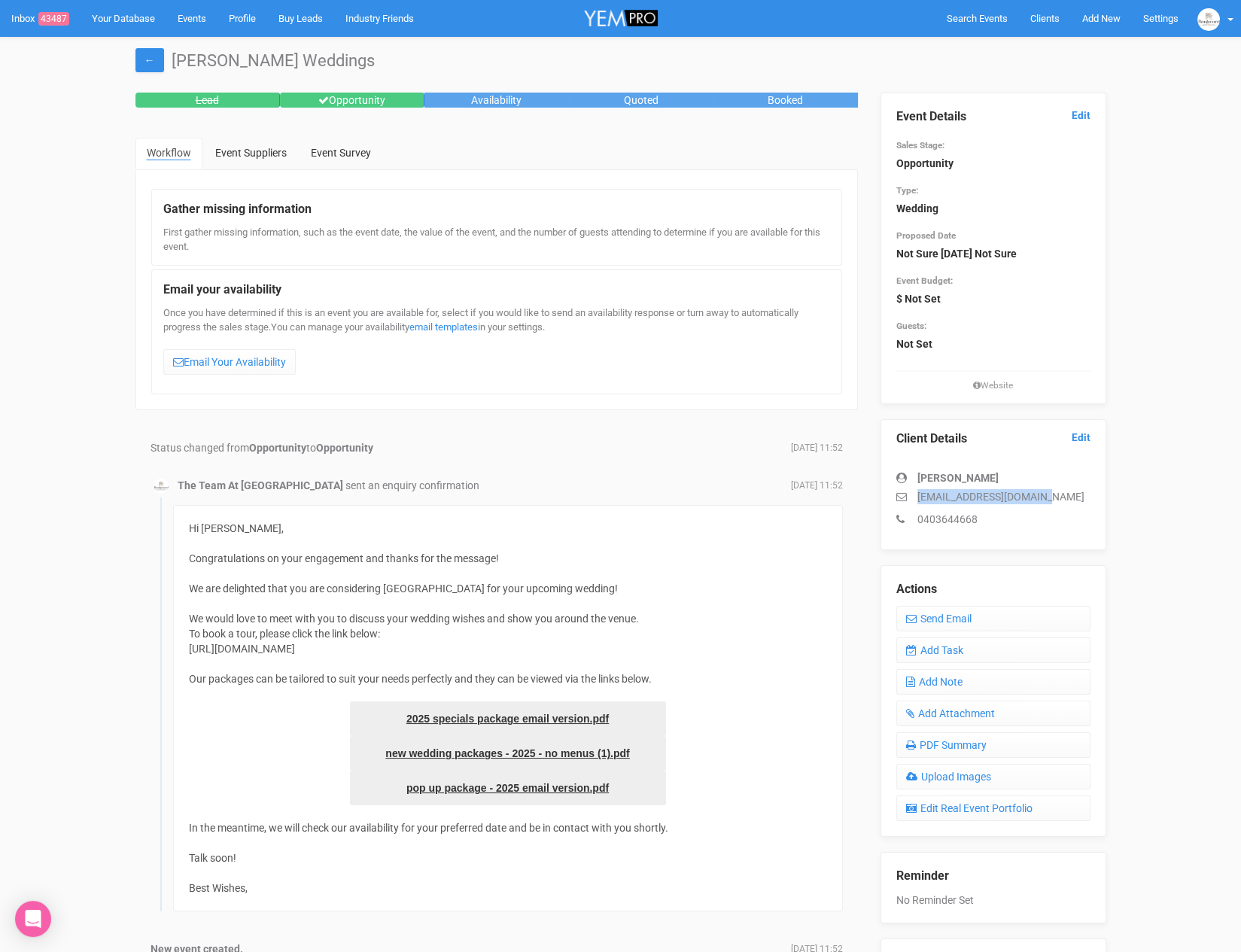
drag, startPoint x: 1040, startPoint y: 495, endPoint x: 908, endPoint y: 496, distance: 132.0
click at [908, 496] on p "clinton.chan2@gmail.com" at bounding box center [992, 497] width 194 height 15
copy p "clinton.chan2@gmail.com"
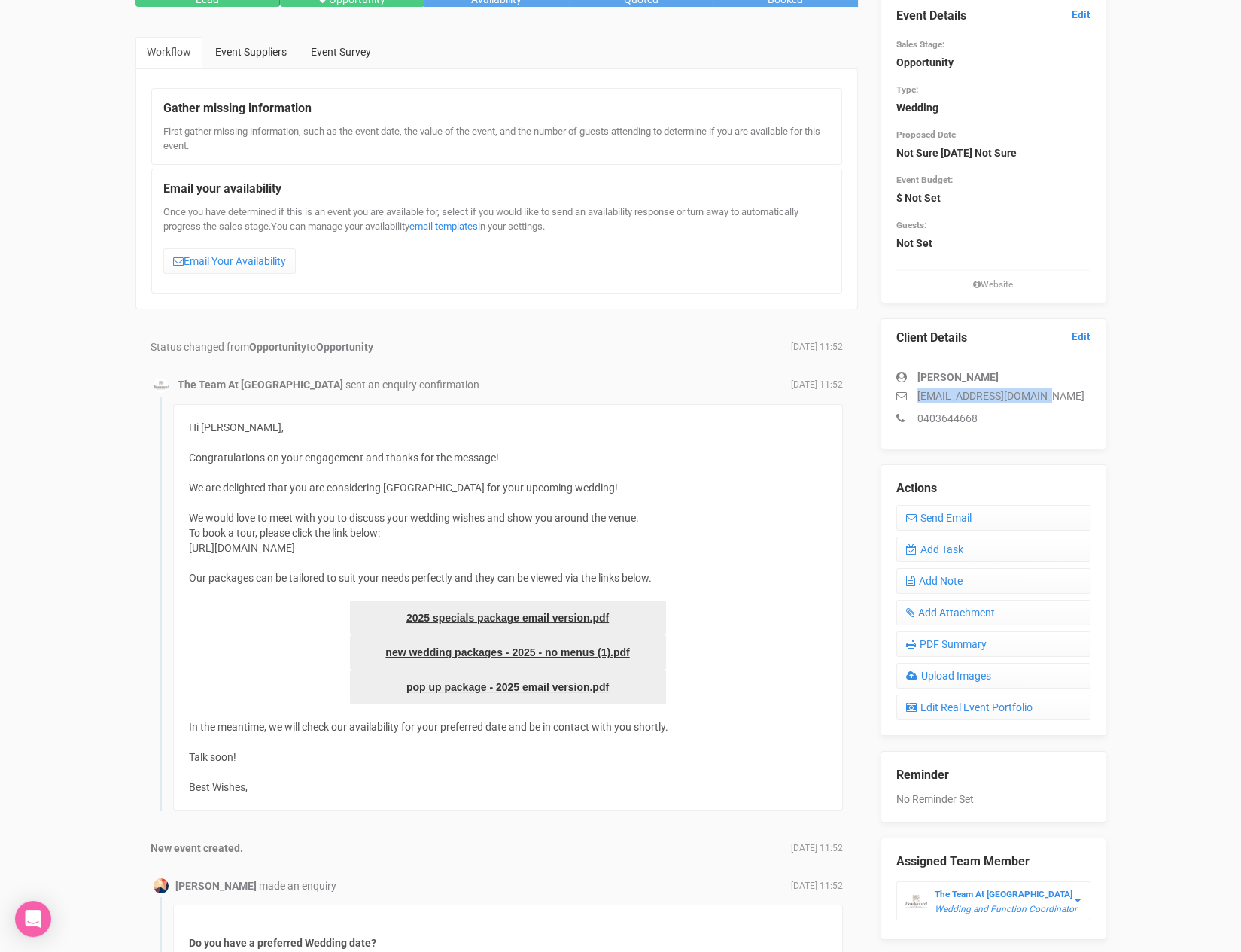
scroll to position [109, 0]
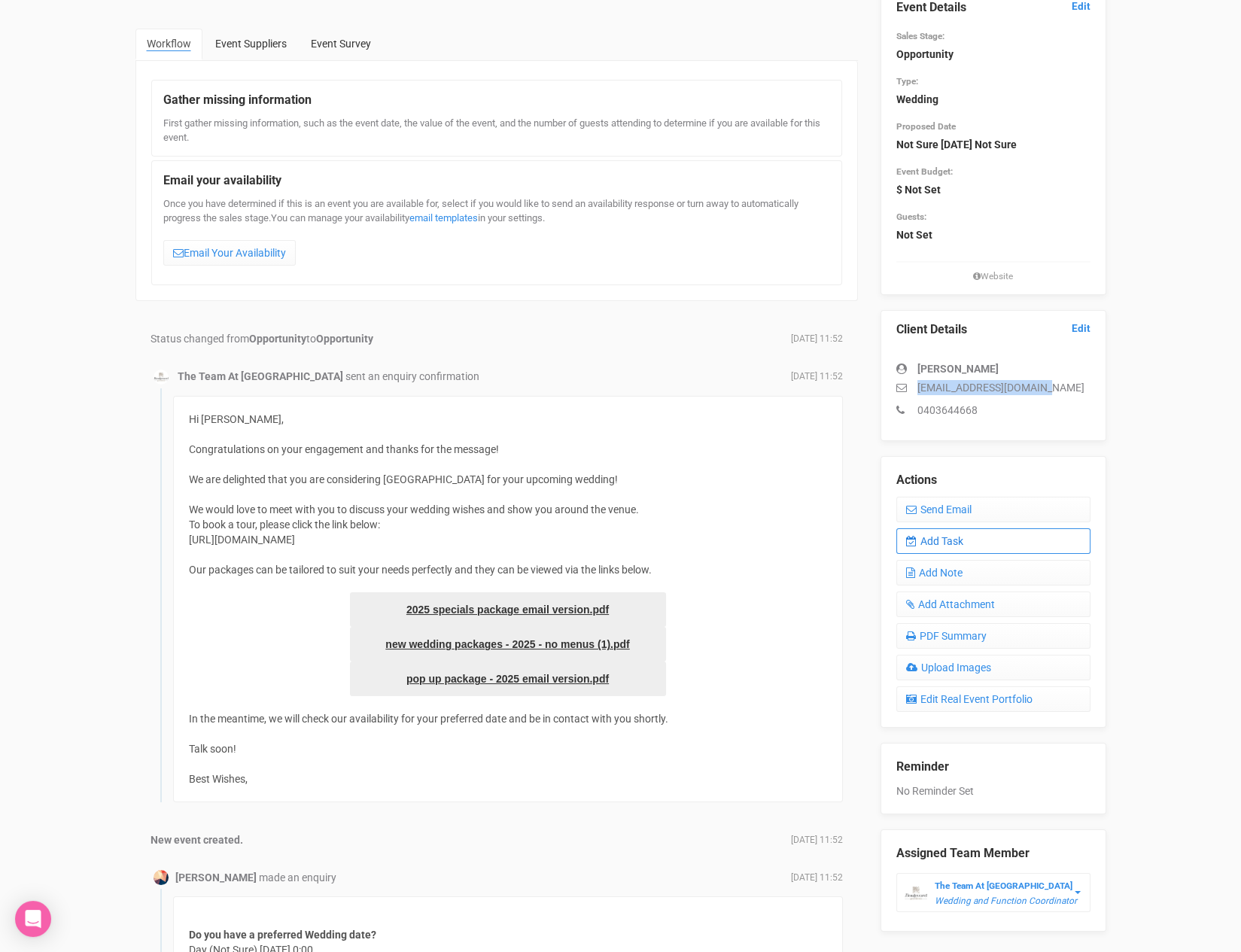
click at [952, 542] on link "Add Task" at bounding box center [992, 541] width 194 height 25
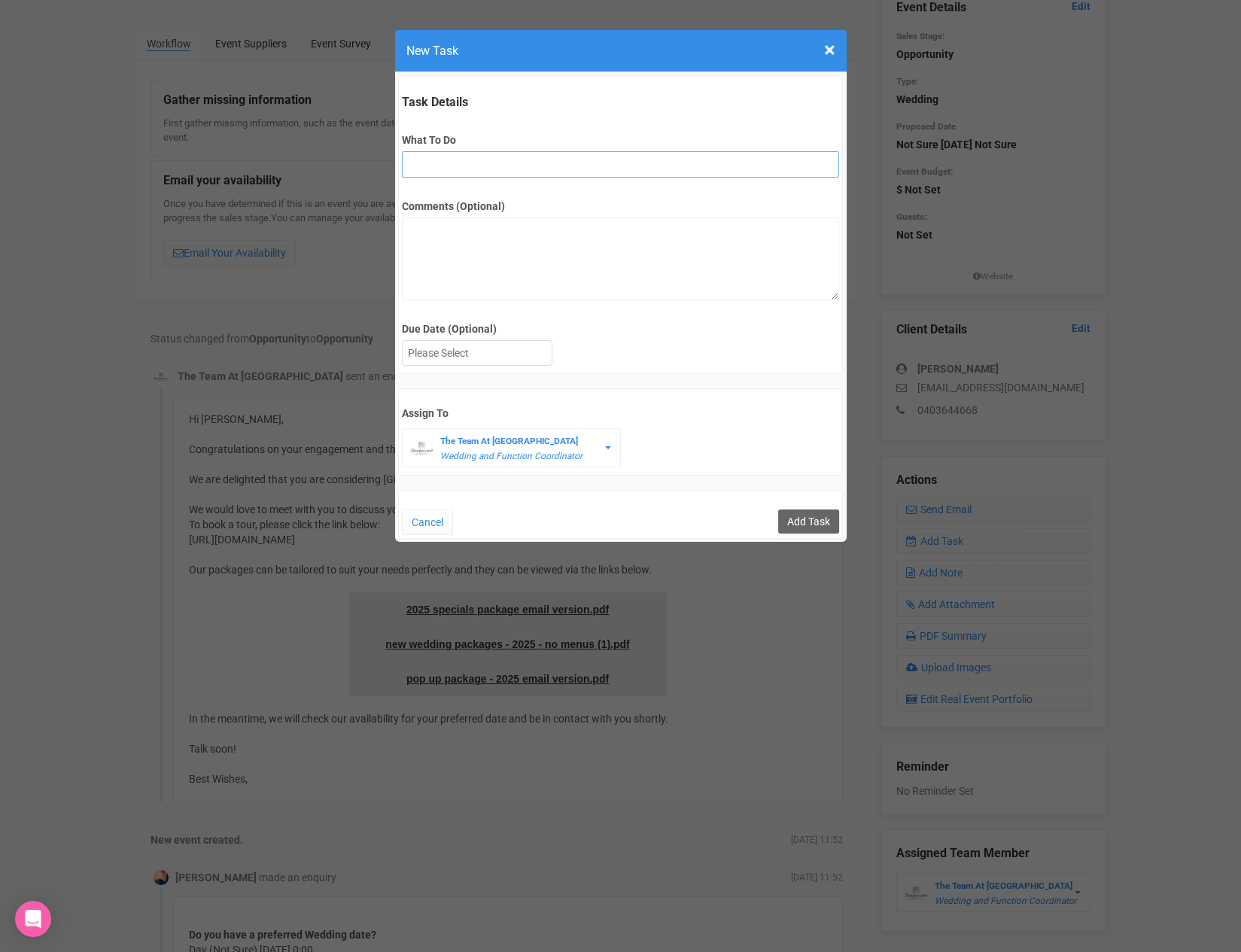
click at [471, 163] on input "What To Do" at bounding box center [620, 164] width 437 height 26
type input "3rd final fu"
click at [511, 344] on div at bounding box center [478, 353] width 149 height 25
click at [818, 525] on input "Add Task" at bounding box center [808, 521] width 61 height 24
type input "Save"
